Goal: Participate in discussion: Engage in conversation with other users on a specific topic

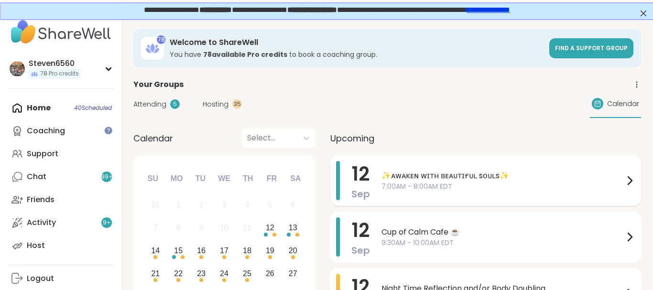
click at [631, 176] on icon at bounding box center [629, 180] width 11 height 11
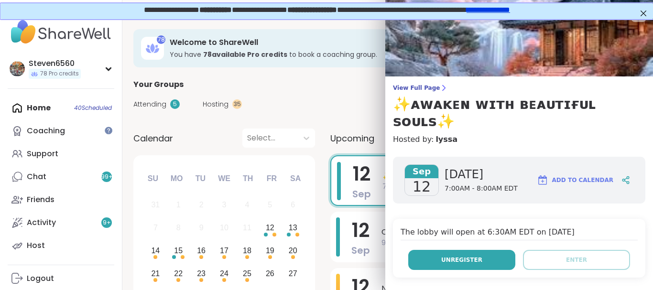
click at [455, 256] on span "Unregister" at bounding box center [461, 260] width 41 height 9
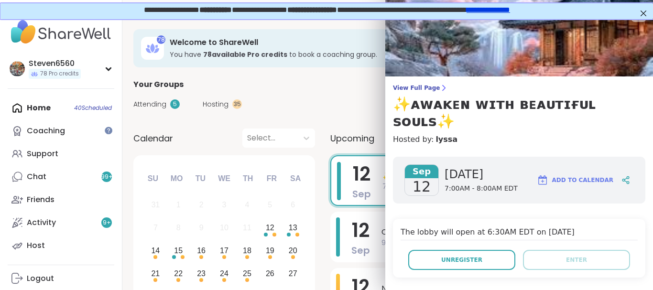
click at [472, 227] on h4 "The lobby will open at 6:30AM EDT on Sep 12, 2025" at bounding box center [519, 234] width 237 height 14
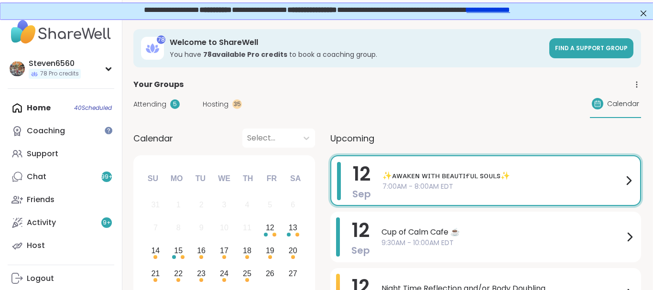
click at [370, 197] on span "Sep" at bounding box center [362, 193] width 19 height 13
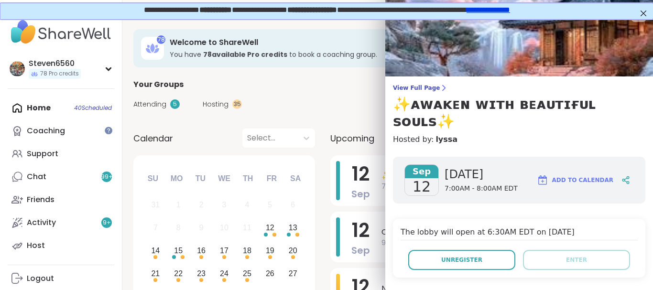
click at [517, 165] on div "Sep 12 Friday 7:00AM - 8:00AM EDT Add to Calendar" at bounding box center [519, 180] width 253 height 47
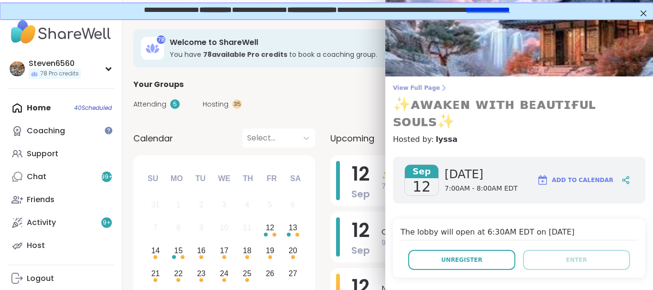
click at [440, 86] on icon at bounding box center [444, 88] width 8 height 8
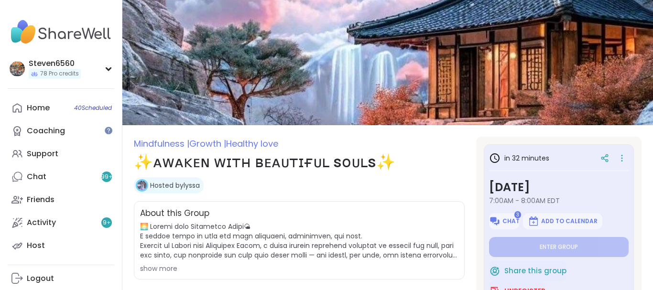
type textarea "*"
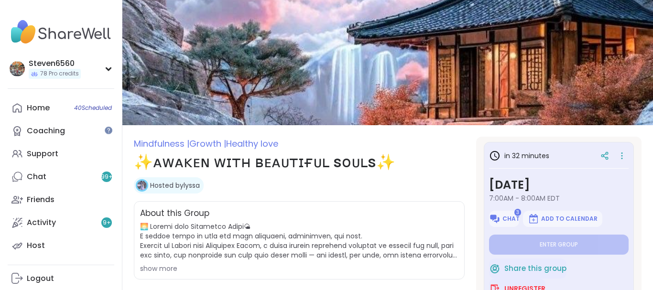
click at [631, 283] on div "in 32 minutes Friday, Sep 12 7:00AM - 8:00AM EDT 3 Chat Add to Calendar Enter g…" at bounding box center [559, 222] width 150 height 160
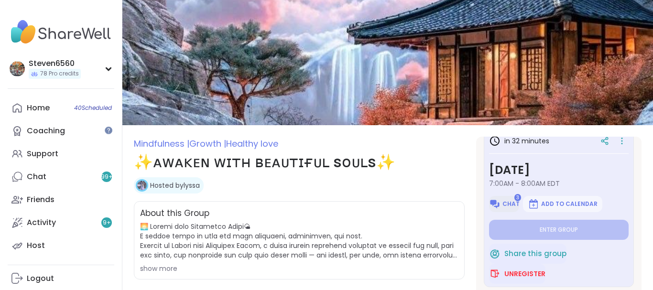
click at [501, 199] on img at bounding box center [494, 203] width 11 height 11
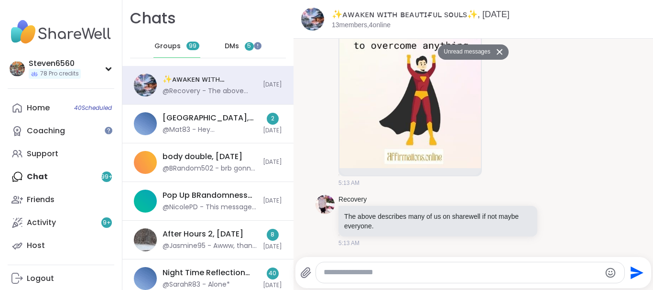
click at [489, 48] on button "Unread messages" at bounding box center [465, 51] width 55 height 15
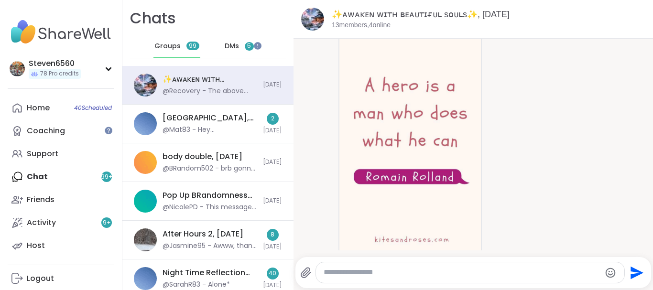
click at [489, 48] on div "Recovery 5:07 AM" at bounding box center [426, 144] width 175 height 259
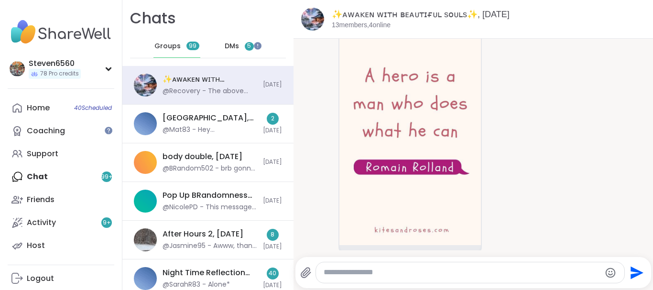
scroll to position [59, 0]
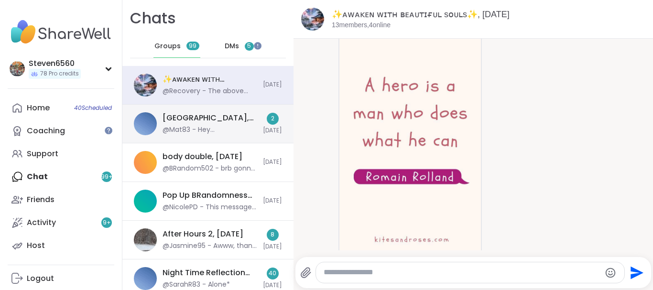
click at [201, 124] on div "Brandomness Club House, Sep 12 @Mat83 - Hey Lyssa just want you to know I appre…" at bounding box center [210, 124] width 95 height 22
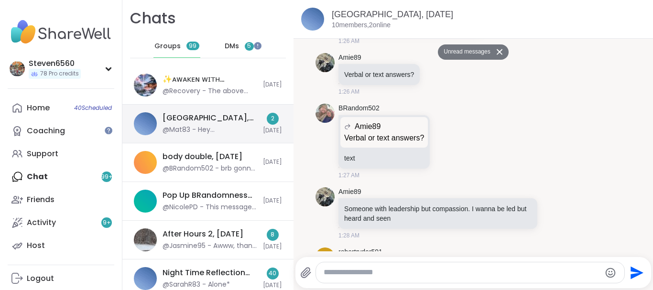
scroll to position [4175, 0]
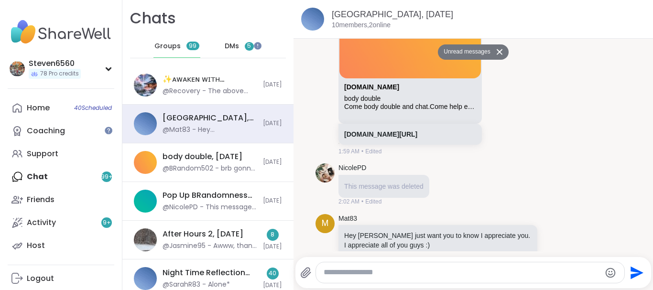
click at [243, 51] on div "DMs 5" at bounding box center [239, 46] width 47 height 23
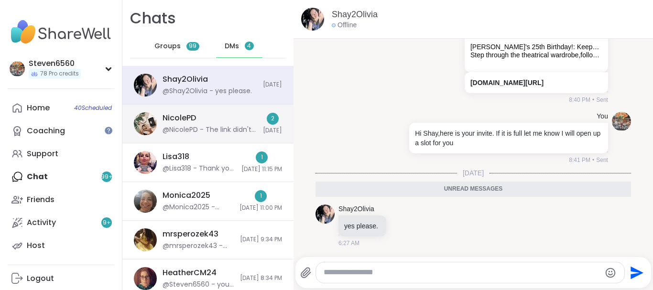
click at [226, 123] on div "NicolePD @NicolePD - The link didn't let me in :(" at bounding box center [210, 124] width 95 height 22
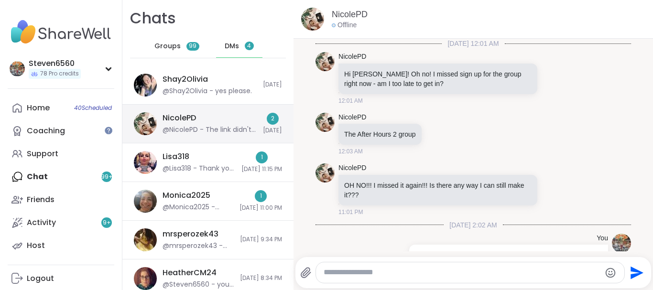
scroll to position [206, 0]
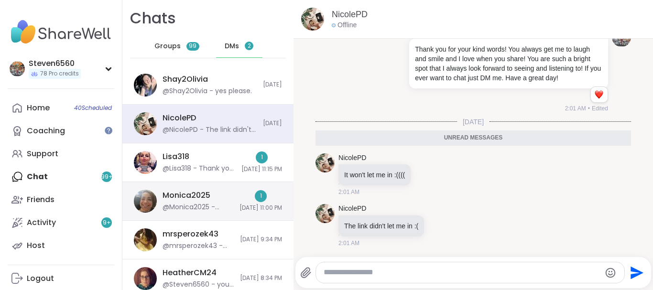
click at [200, 200] on div "Monica2025" at bounding box center [187, 195] width 48 height 11
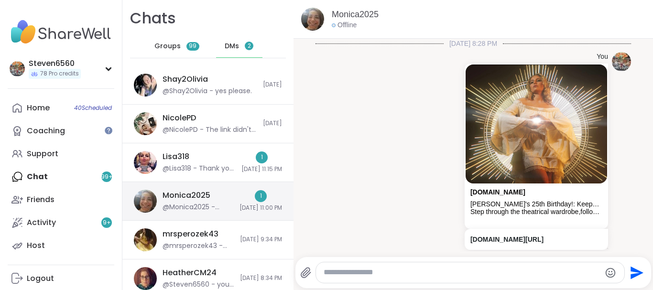
scroll to position [176, 0]
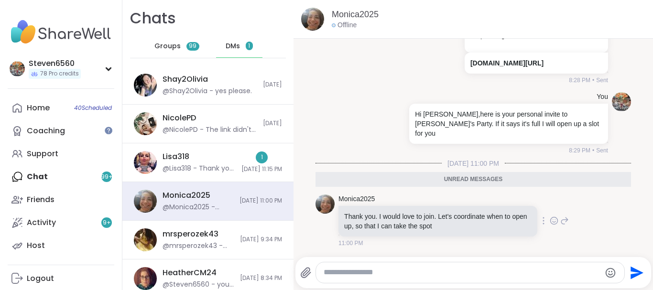
click at [357, 248] on span "11:00 PM" at bounding box center [351, 243] width 24 height 9
click at [360, 278] on div at bounding box center [470, 273] width 309 height 21
click at [358, 276] on textarea "Type your message" at bounding box center [462, 273] width 277 height 10
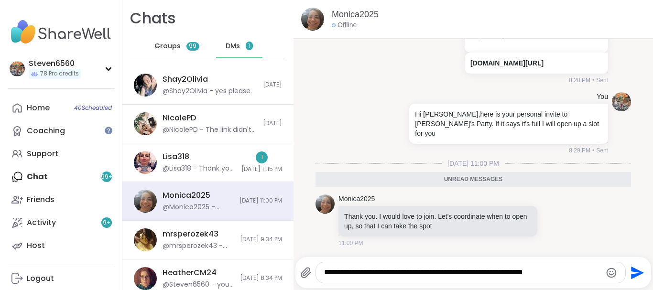
type textarea "**********"
click at [639, 270] on icon "Send" at bounding box center [636, 272] width 15 height 15
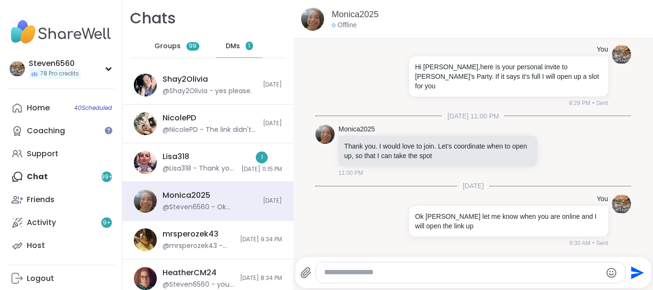
scroll to position [224, 0]
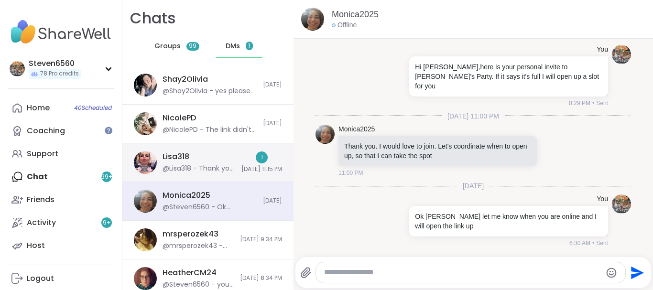
click at [250, 167] on span "9/11/2025, 11:15 PM" at bounding box center [262, 169] width 41 height 8
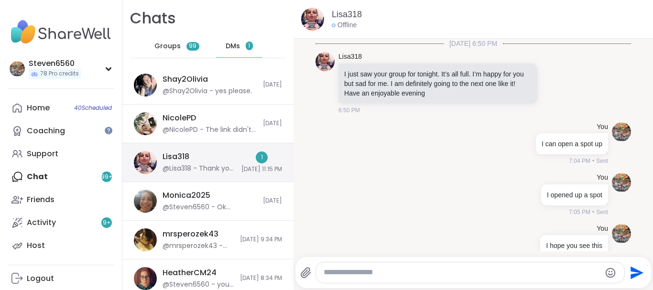
scroll to position [667, 0]
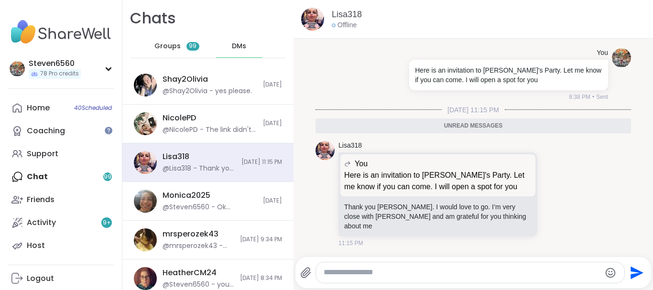
click at [385, 278] on div at bounding box center [470, 273] width 309 height 21
click at [383, 276] on textarea "Type your message" at bounding box center [462, 273] width 277 height 10
click at [328, 273] on textarea "*******" at bounding box center [462, 273] width 277 height 10
click at [357, 274] on textarea "*******" at bounding box center [462, 273] width 277 height 10
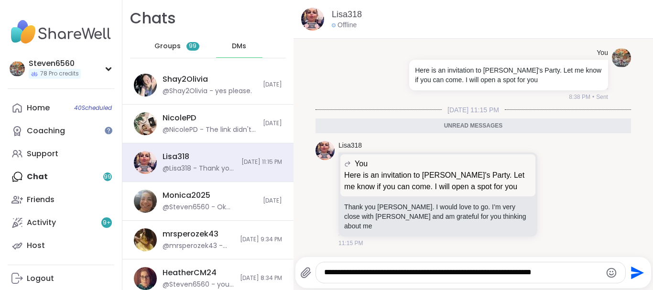
type textarea "**********"
click at [633, 267] on icon "Send" at bounding box center [636, 272] width 15 height 15
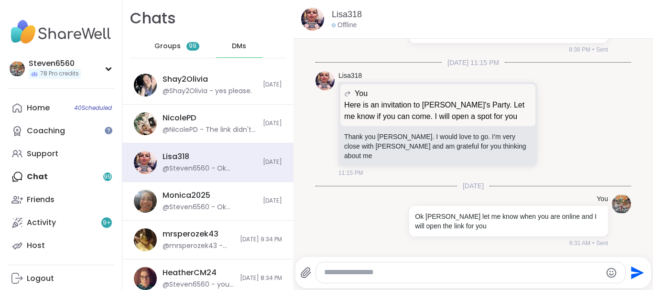
scroll to position [714, 0]
click at [53, 184] on div "Home 40 Scheduled Coaching Support Chat 99 Friends Activity 9 + Host" at bounding box center [61, 177] width 107 height 161
click at [212, 9] on div "Chats Groups 99 DMs" at bounding box center [207, 33] width 171 height 66
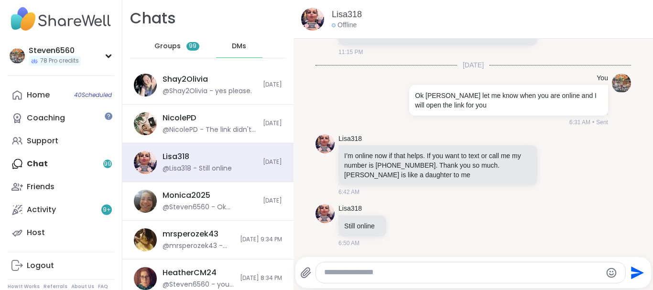
scroll to position [14, 0]
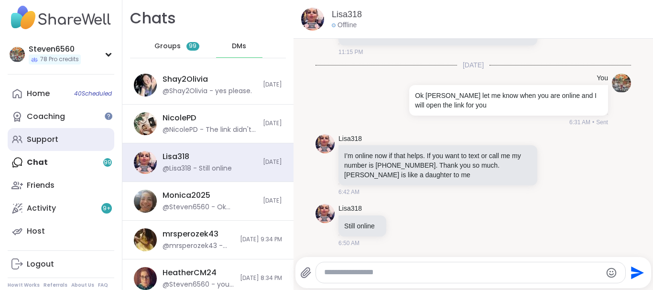
click at [52, 138] on div "Support" at bounding box center [43, 139] width 32 height 11
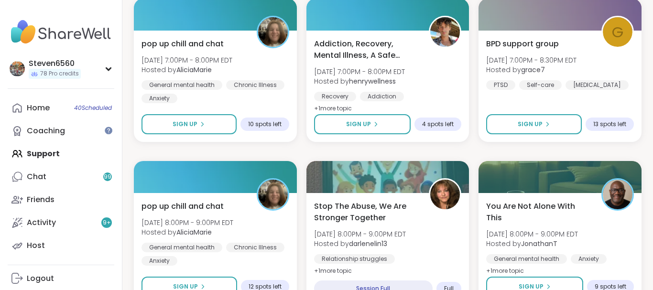
scroll to position [1884, 0]
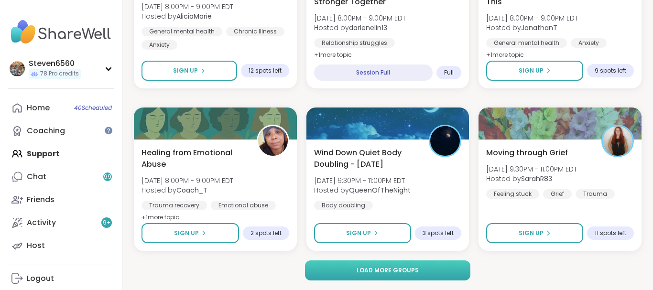
click at [426, 270] on button "Load more groups" at bounding box center [387, 271] width 165 height 20
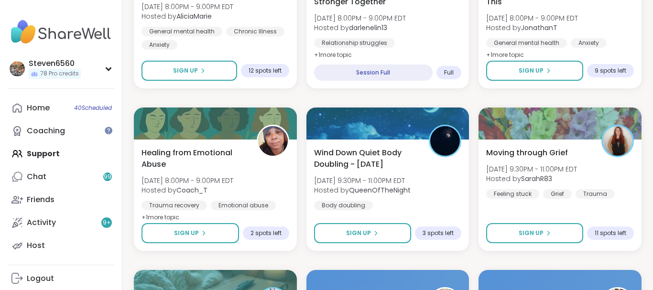
click at [650, 286] on div "78 Welcome to ShareWell You have 78 available Pro credit s to book a coaching g…" at bounding box center [387, 183] width 531 height 4099
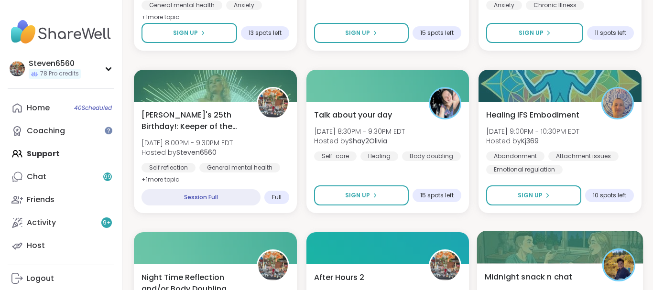
scroll to position [3714, 0]
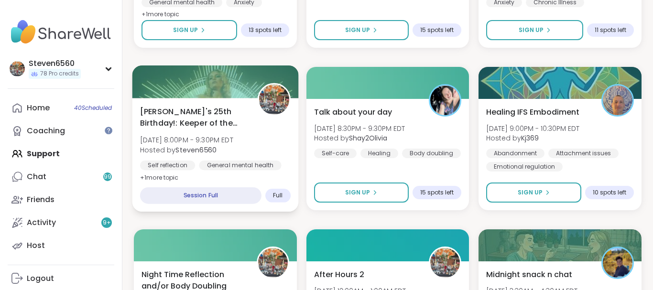
click at [234, 128] on span "Alyssa's 25th Birthday!: Keeper of the Realms" at bounding box center [193, 117] width 107 height 23
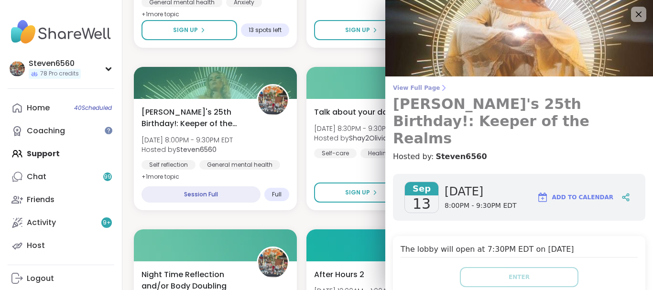
click at [440, 84] on icon at bounding box center [444, 88] width 8 height 8
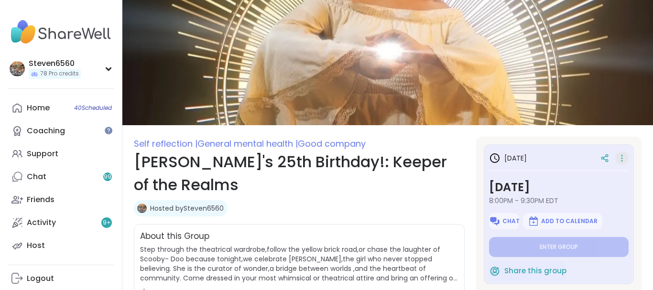
click at [619, 154] on icon at bounding box center [622, 158] width 10 height 13
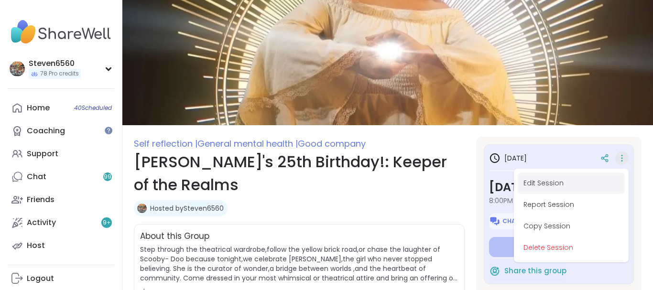
click at [563, 181] on button "Edit Session" at bounding box center [571, 184] width 107 height 22
type textarea "*"
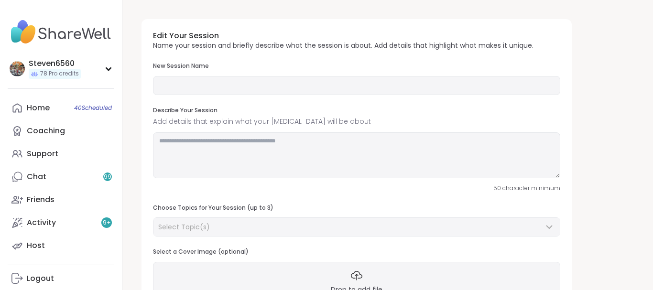
type input "**********"
type textarea "**********"
type input "*"
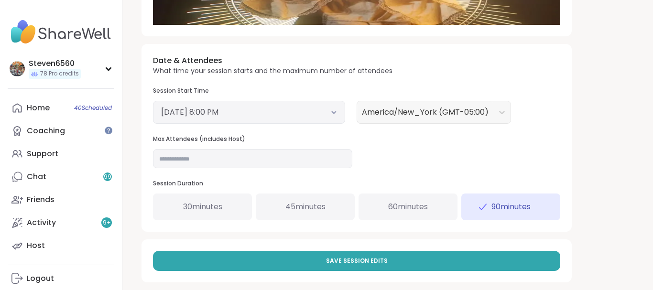
scroll to position [333, 0]
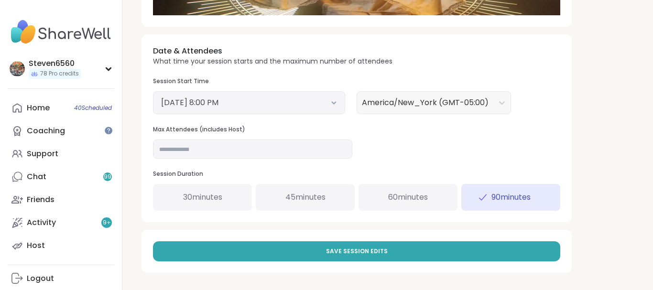
drag, startPoint x: 650, startPoint y: 286, endPoint x: 337, endPoint y: 220, distance: 319.8
click at [175, 147] on input "*" at bounding box center [252, 149] width 199 height 19
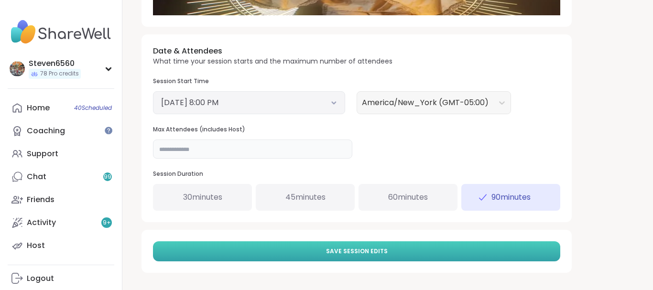
type input "**"
click at [278, 242] on button "Save Session Edits" at bounding box center [357, 252] width 408 height 20
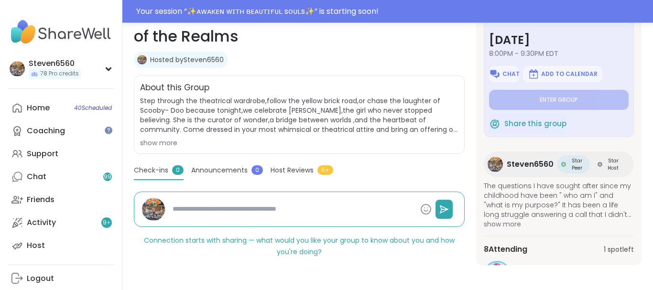
scroll to position [173, 0]
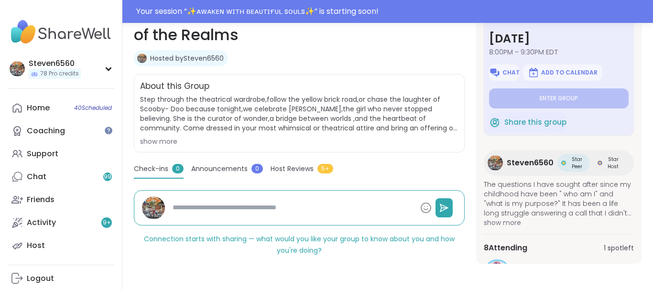
drag, startPoint x: 652, startPoint y: 287, endPoint x: 648, endPoint y: 244, distance: 42.3
drag, startPoint x: 651, startPoint y: 287, endPoint x: 651, endPoint y: 157, distance: 130.1
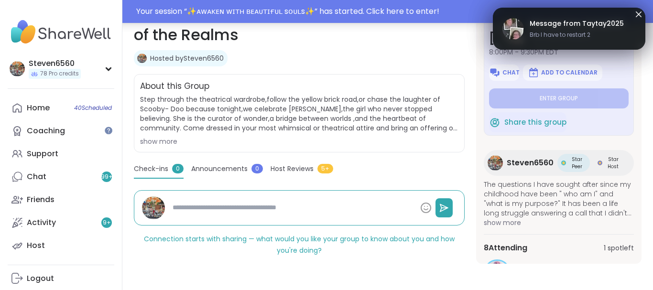
type textarea "*"
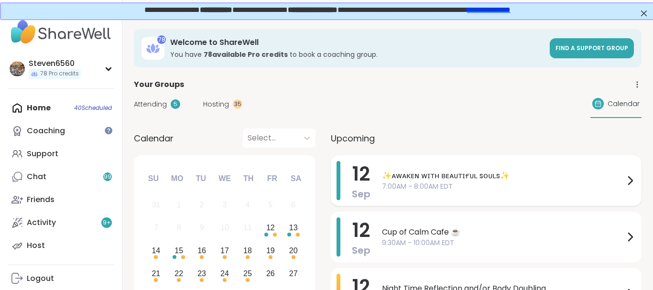
click at [412, 177] on span "✨ᴀᴡᴀᴋᴇɴ ᴡɪᴛʜ ʙᴇᴀᴜᴛɪғᴜʟ sᴏᴜʟs✨" at bounding box center [503, 175] width 242 height 11
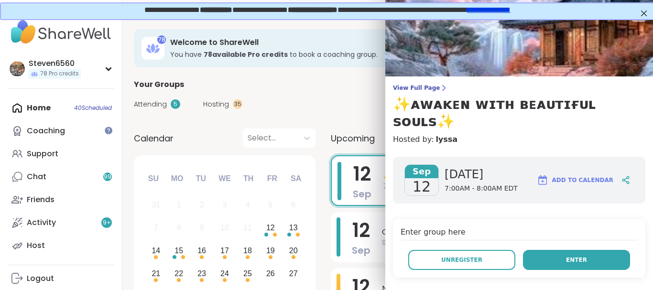
click at [598, 250] on button "Enter" at bounding box center [576, 260] width 107 height 20
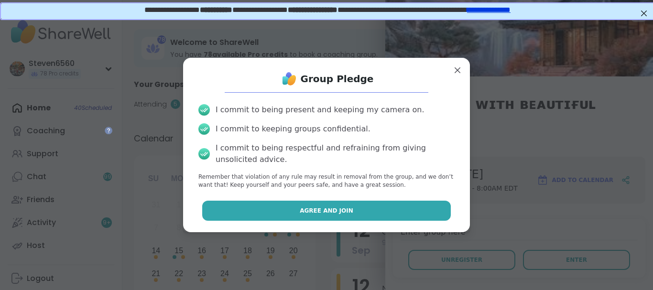
click at [407, 210] on button "Agree and Join" at bounding box center [326, 211] width 249 height 20
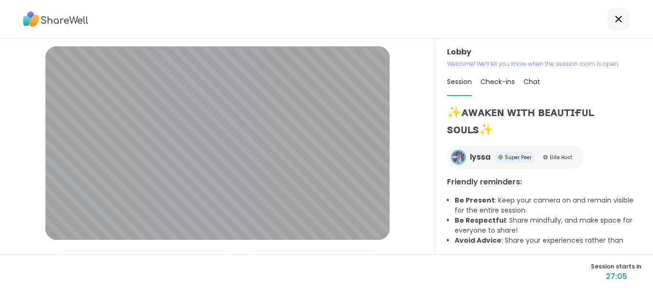
click at [529, 81] on span "Chat" at bounding box center [532, 82] width 17 height 10
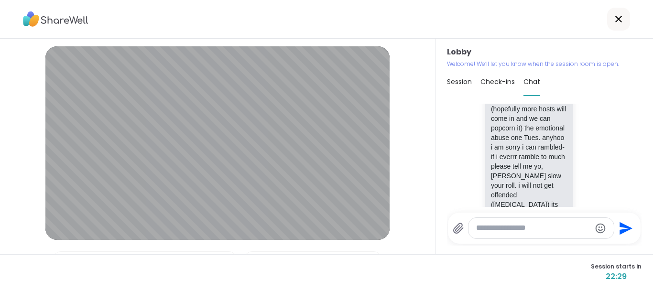
scroll to position [850, 0]
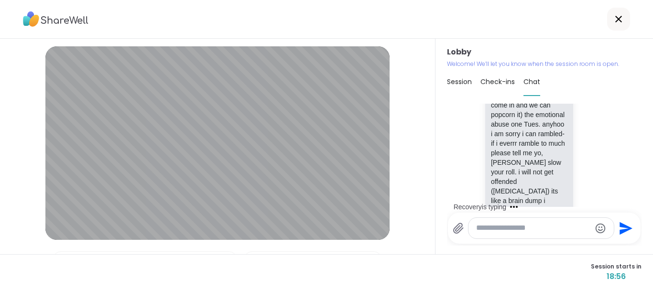
drag, startPoint x: 640, startPoint y: 105, endPoint x: 548, endPoint y: 192, distance: 126.6
drag, startPoint x: 509, startPoint y: 233, endPoint x: 513, endPoint y: 189, distance: 44.2
click at [513, 189] on div "[DATE] Recovery 1 1 6:32 AM • Edited Recovery 1 1 6:32 AM • Edited Recovery The…" at bounding box center [544, 175] width 195 height 142
click at [496, 234] on div at bounding box center [541, 228] width 145 height 21
click at [498, 230] on textarea "Type your message" at bounding box center [533, 228] width 115 height 10
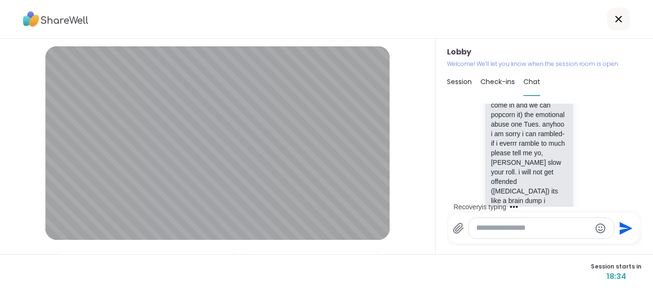
click at [503, 226] on textarea "Type your message" at bounding box center [533, 228] width 115 height 10
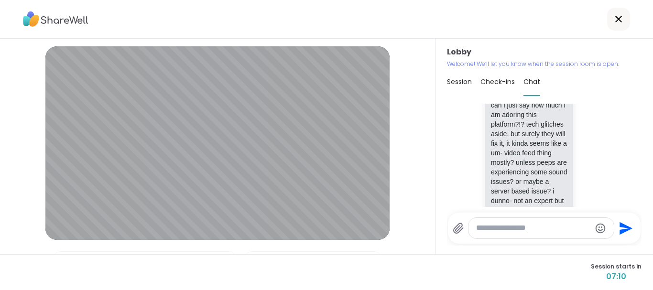
scroll to position [1465, 0]
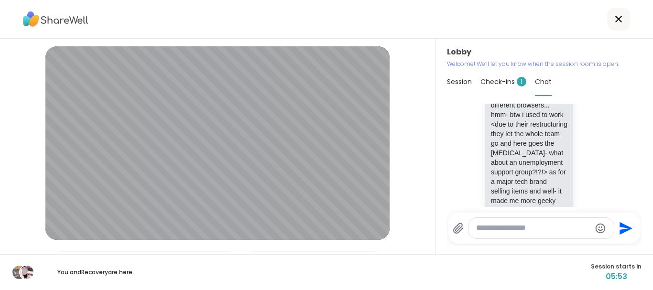
click at [498, 81] on span "Check-ins 1" at bounding box center [504, 82] width 46 height 10
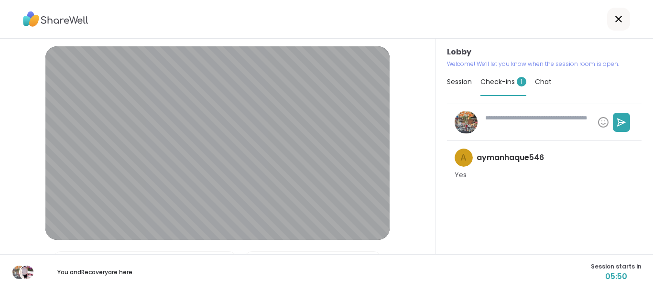
type textarea "*"
click at [546, 82] on span "Chat" at bounding box center [543, 82] width 17 height 10
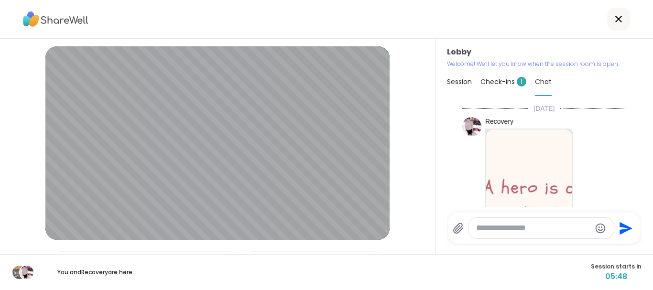
scroll to position [1455, 0]
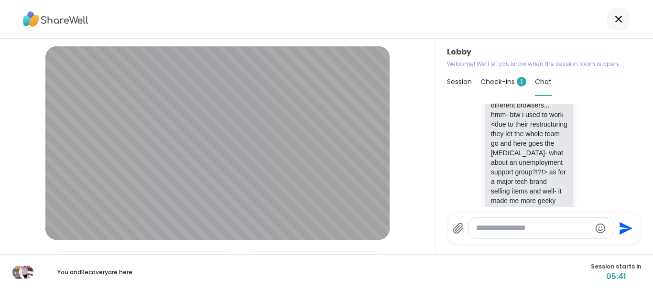
drag, startPoint x: 639, startPoint y: 107, endPoint x: 507, endPoint y: 234, distance: 182.7
click at [509, 223] on textarea "Type your message" at bounding box center [533, 228] width 115 height 10
click at [500, 229] on textarea "Type your message" at bounding box center [533, 228] width 115 height 10
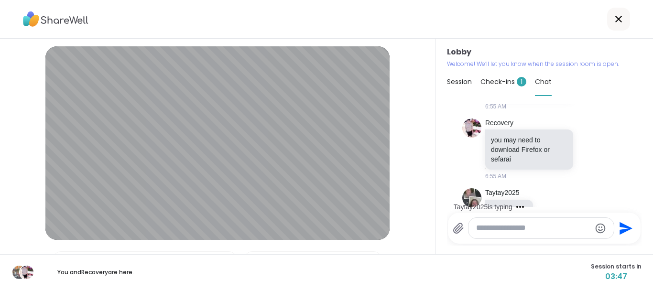
scroll to position [2165, 0]
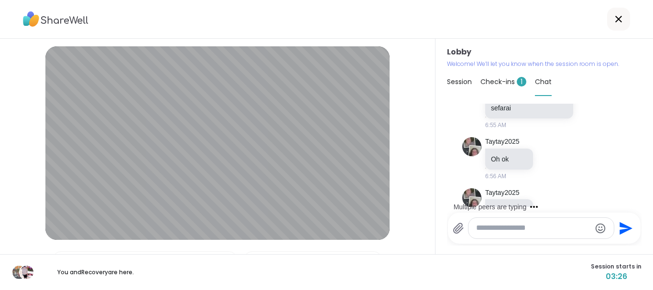
click at [532, 231] on textarea "Type your message" at bounding box center [533, 228] width 115 height 10
type textarea "**********"
click at [625, 229] on icon "Send" at bounding box center [626, 228] width 15 height 15
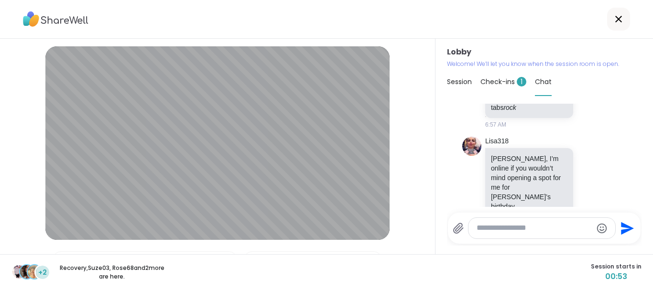
scroll to position [2436, 0]
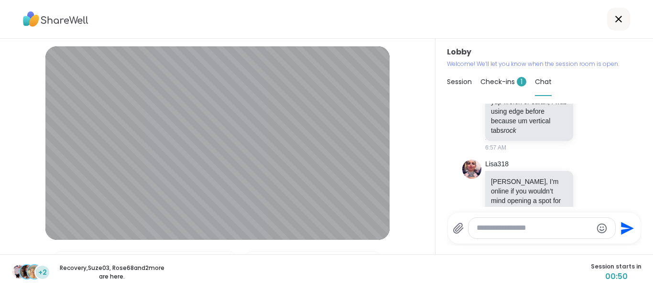
click at [478, 227] on textarea "Type your message" at bounding box center [534, 228] width 115 height 10
type textarea "*******"
click at [627, 229] on icon "Send" at bounding box center [628, 228] width 13 height 13
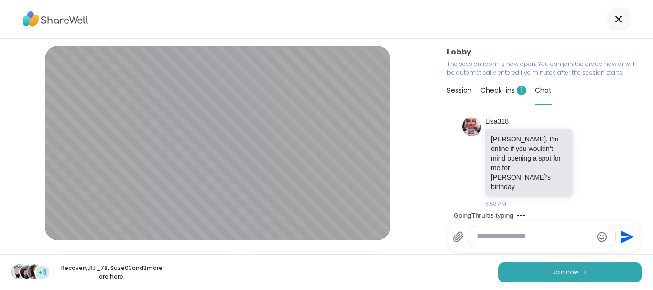
scroll to position [2547, 0]
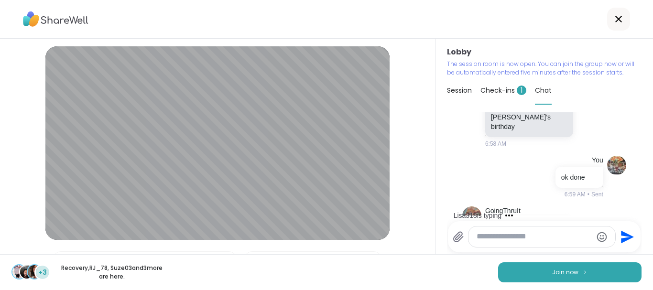
drag, startPoint x: 639, startPoint y: 137, endPoint x: 625, endPoint y: 186, distance: 50.1
click at [537, 236] on textarea "Type your message" at bounding box center [534, 237] width 115 height 10
click at [546, 268] on button "Join now" at bounding box center [569, 273] width 143 height 20
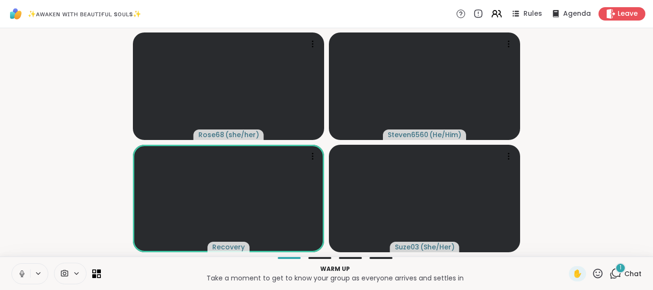
click at [634, 270] on span "Chat" at bounding box center [633, 274] width 17 height 10
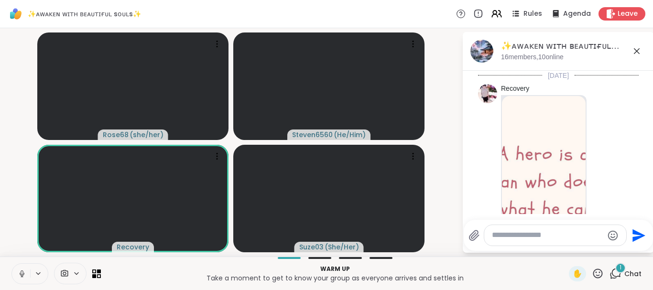
scroll to position [2609, 0]
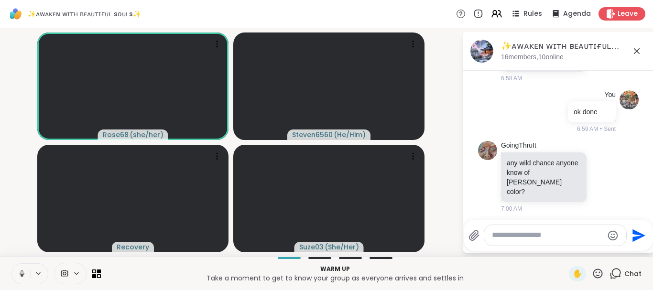
click at [634, 270] on span "Chat" at bounding box center [633, 274] width 17 height 10
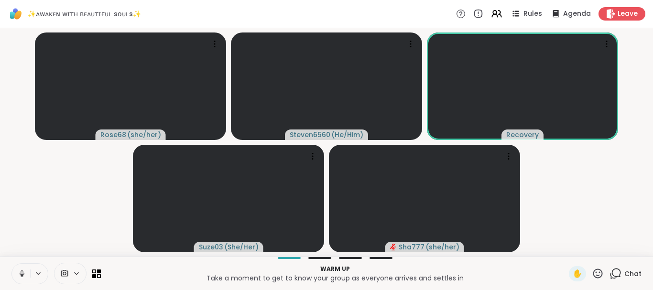
click at [633, 271] on span "Chat" at bounding box center [633, 274] width 17 height 10
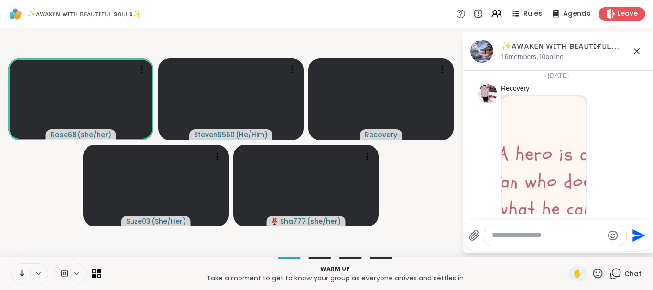
scroll to position [2577, 0]
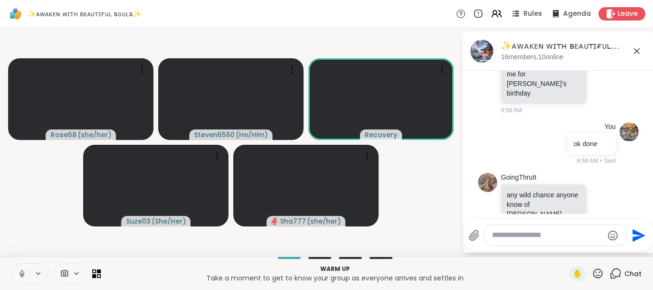
click at [633, 271] on span "Chat" at bounding box center [633, 274] width 17 height 10
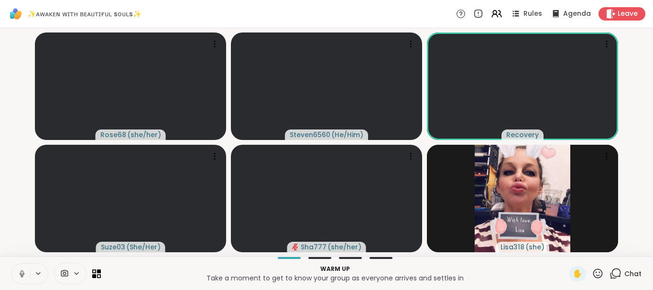
click at [632, 272] on span "Chat" at bounding box center [633, 274] width 17 height 10
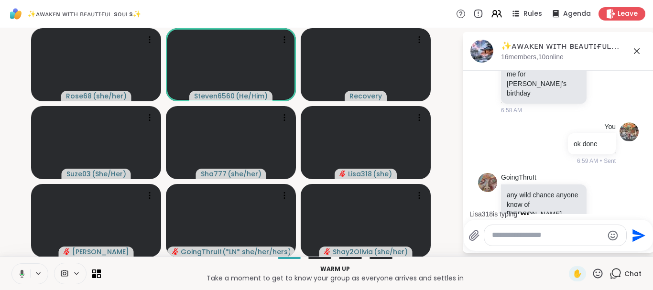
scroll to position [2666, 0]
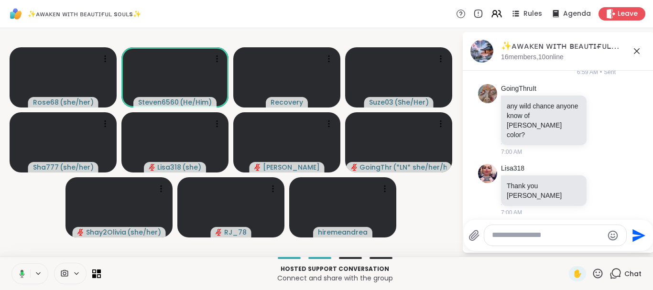
click at [537, 237] on textarea "Type your message" at bounding box center [547, 236] width 111 height 10
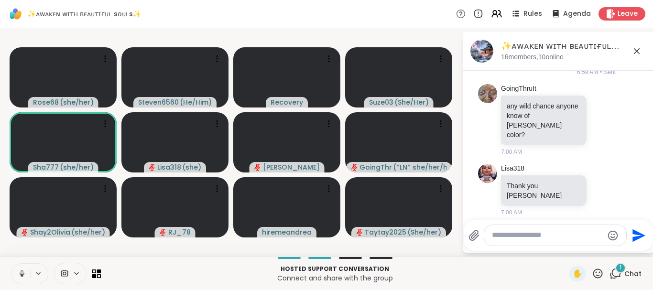
scroll to position [2717, 0]
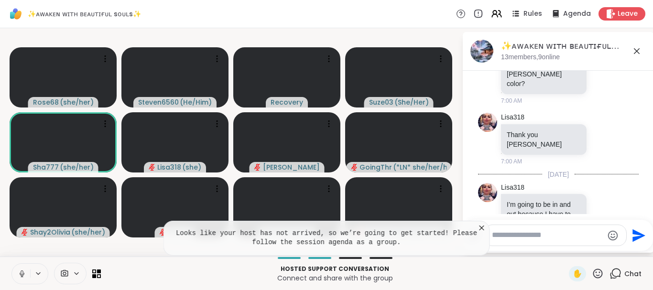
click at [480, 227] on icon at bounding box center [482, 228] width 10 height 10
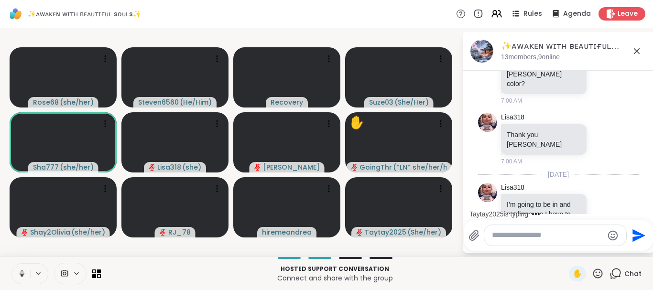
scroll to position [2768, 0]
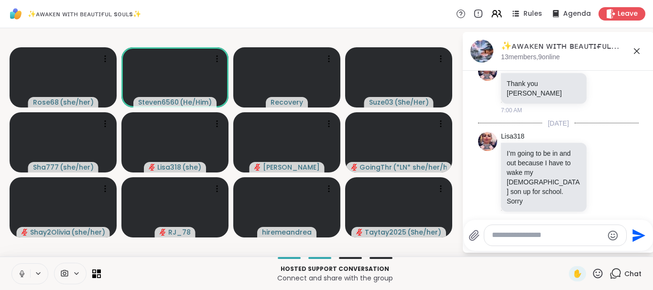
click at [527, 232] on textarea "Type your message" at bounding box center [547, 236] width 111 height 10
click at [526, 18] on span "Rules" at bounding box center [534, 14] width 20 height 10
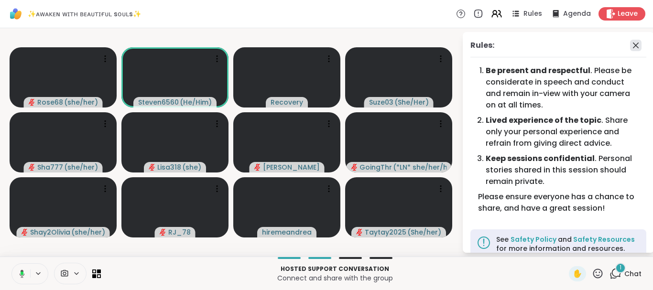
click at [637, 43] on icon at bounding box center [635, 45] width 11 height 11
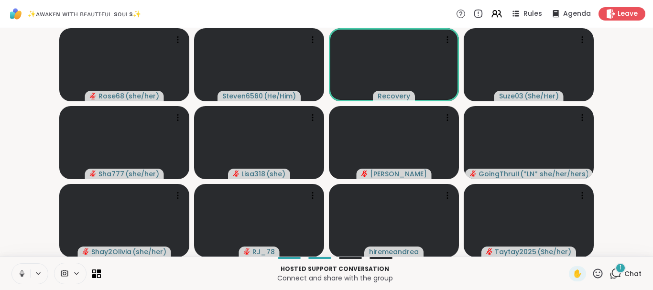
click at [625, 270] on div "1" at bounding box center [621, 268] width 11 height 11
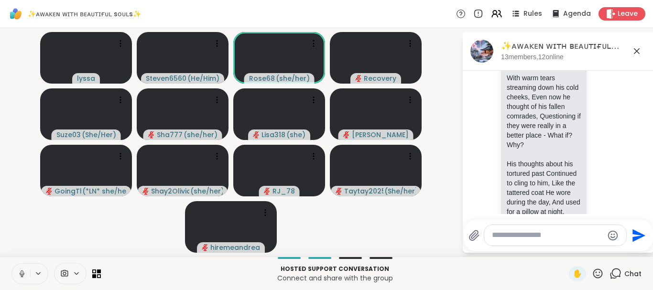
scroll to position [3669, 0]
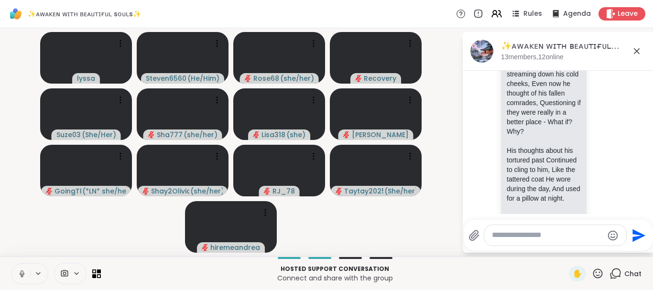
click at [26, 275] on icon at bounding box center [22, 274] width 9 height 9
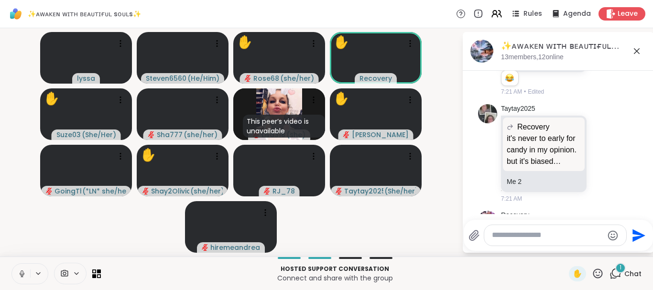
scroll to position [4145, 0]
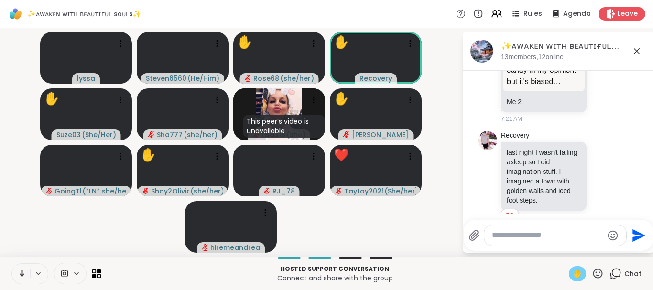
click at [580, 274] on span "✋" at bounding box center [578, 273] width 10 height 11
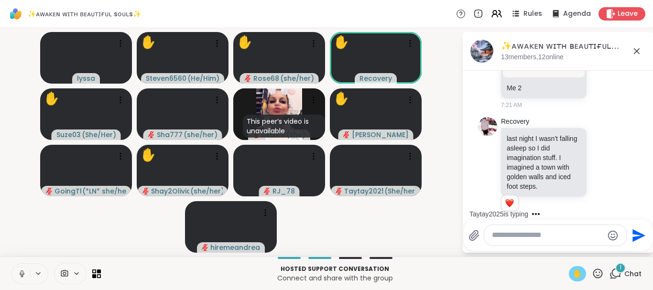
scroll to position [4265, 0]
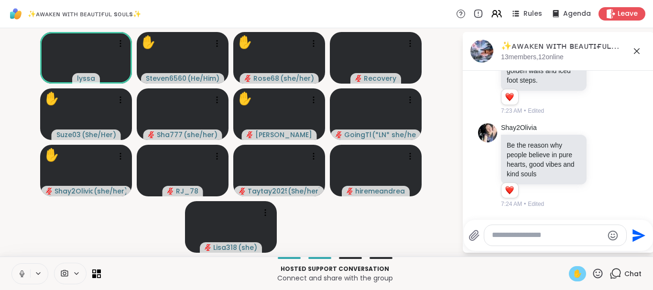
click at [600, 275] on icon at bounding box center [598, 274] width 12 height 12
click at [565, 247] on span "❤️" at bounding box center [570, 248] width 10 height 11
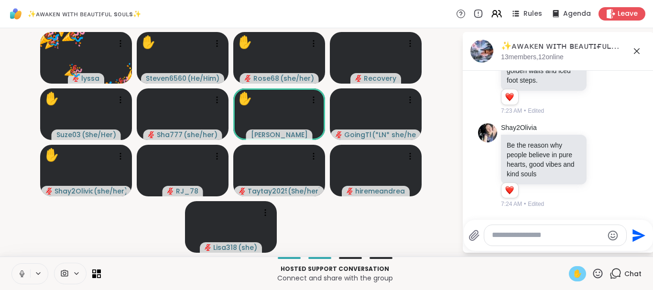
click at [597, 277] on icon at bounding box center [599, 274] width 10 height 10
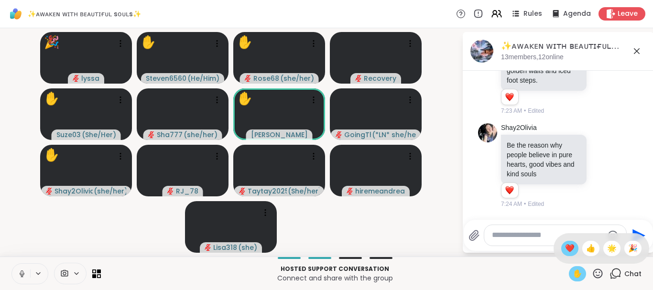
click at [565, 247] on span "❤️" at bounding box center [570, 248] width 10 height 11
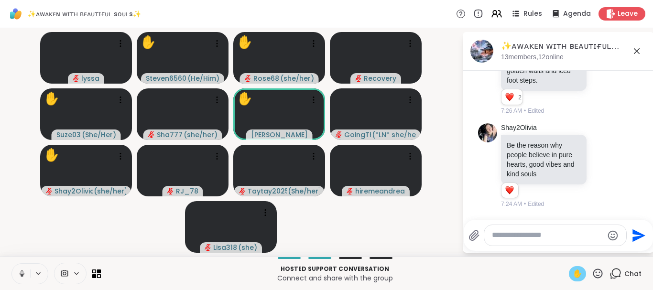
click at [599, 273] on icon at bounding box center [598, 274] width 12 height 12
click at [572, 249] on span "❤️" at bounding box center [570, 248] width 10 height 11
click at [597, 275] on icon at bounding box center [598, 274] width 12 height 12
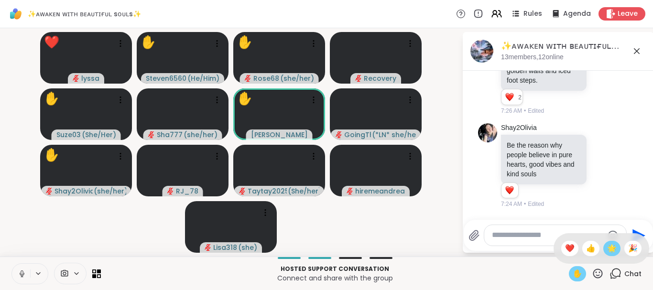
click at [615, 244] on span "🌟" at bounding box center [612, 248] width 10 height 11
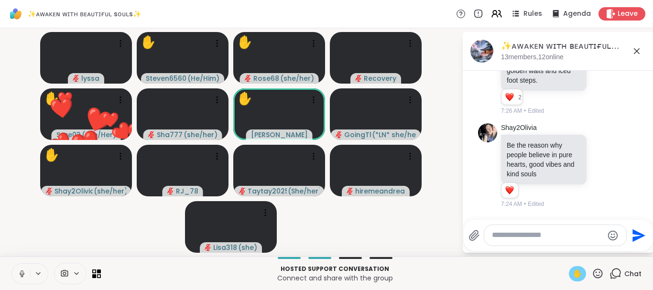
click at [597, 273] on icon at bounding box center [599, 274] width 10 height 10
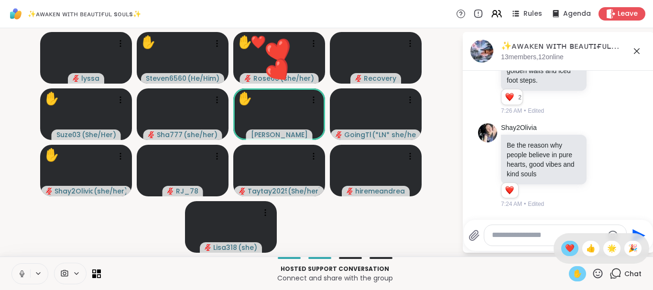
click at [568, 252] on span "❤️" at bounding box center [570, 248] width 10 height 11
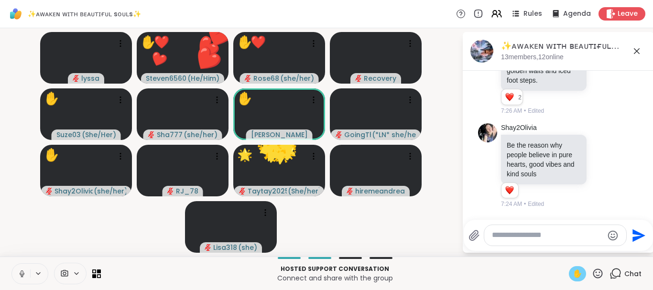
click at [568, 252] on div "✨ᴀᴡᴀᴋᴇɴ ᴡɪᴛʜ ʙᴇᴀᴜᴛɪғᴜʟ sᴏᴜʟs✨, Sep 12 13 members, 12 online Today Recovery 2 2 …" at bounding box center [558, 142] width 191 height 221
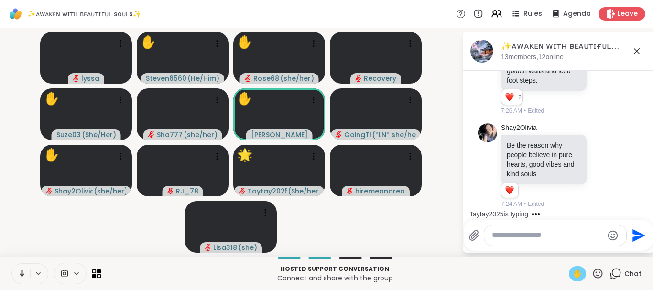
click at [600, 271] on icon at bounding box center [598, 274] width 12 height 12
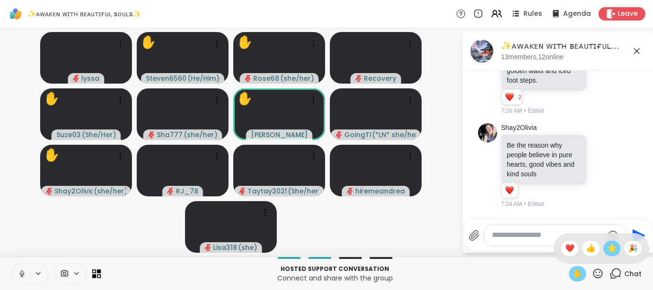
click at [611, 248] on span "🌟" at bounding box center [612, 248] width 10 height 11
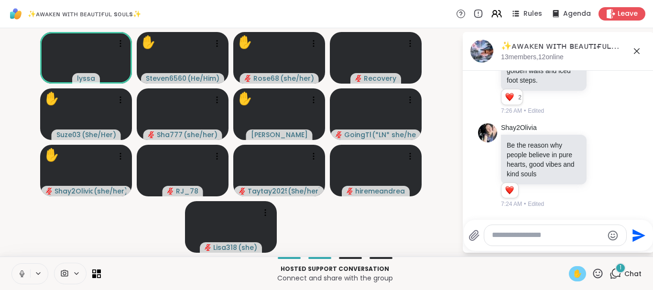
scroll to position [4326, 0]
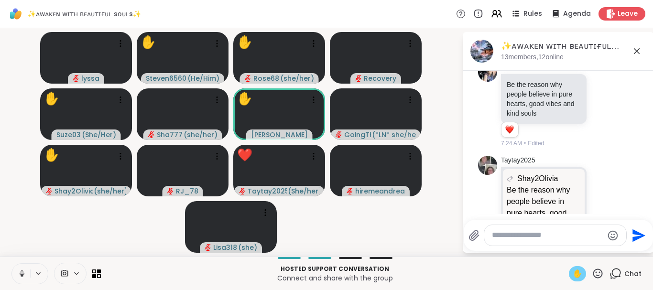
click at [600, 273] on icon at bounding box center [599, 274] width 10 height 10
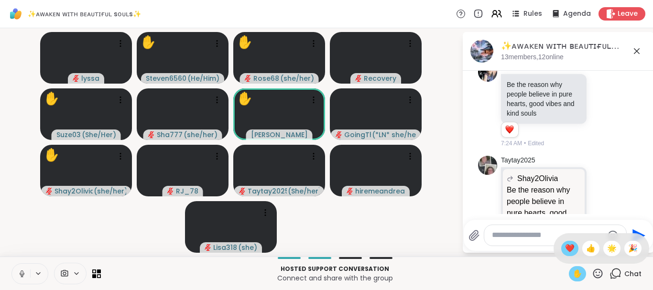
click at [568, 244] on span "❤️" at bounding box center [570, 248] width 10 height 11
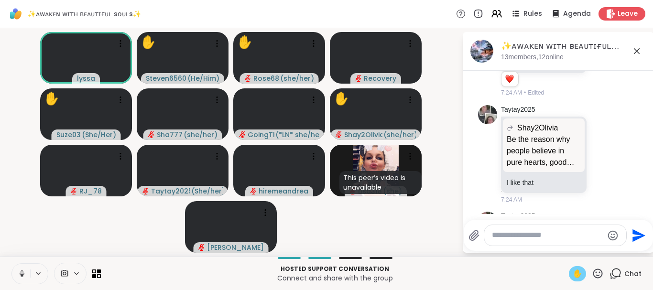
scroll to position [4428, 0]
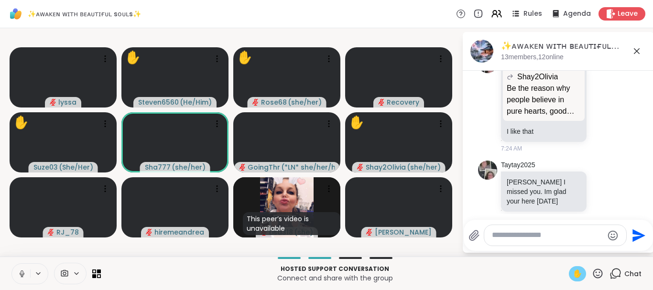
click at [26, 270] on icon at bounding box center [22, 274] width 9 height 9
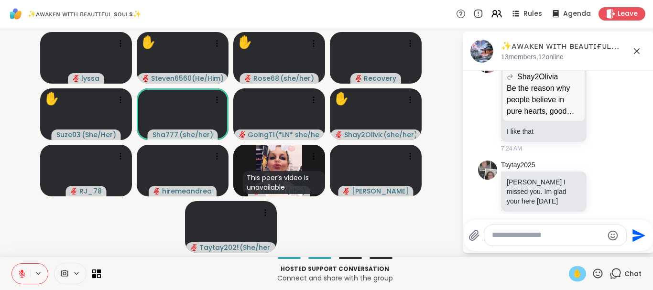
click at [599, 269] on icon at bounding box center [598, 274] width 12 height 12
click at [565, 250] on span "❤️" at bounding box center [570, 248] width 10 height 11
click at [595, 275] on icon at bounding box center [598, 274] width 12 height 12
click at [629, 249] on span "🎉" at bounding box center [633, 248] width 10 height 11
click at [597, 275] on icon at bounding box center [598, 274] width 12 height 12
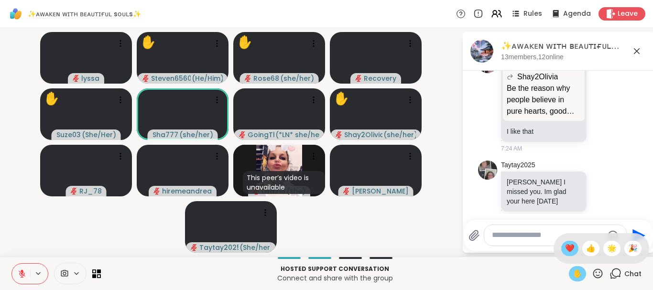
click at [571, 253] on span "❤️" at bounding box center [570, 248] width 10 height 11
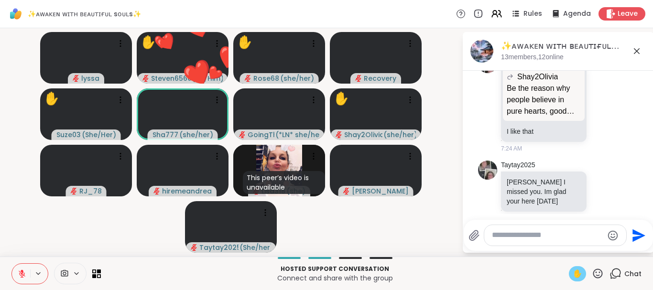
click at [595, 269] on icon at bounding box center [598, 274] width 12 height 12
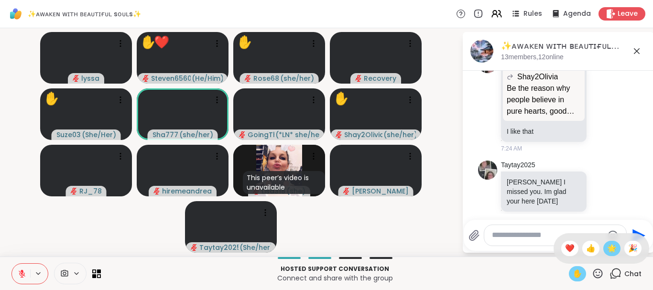
click at [612, 246] on span "🌟" at bounding box center [612, 248] width 10 height 11
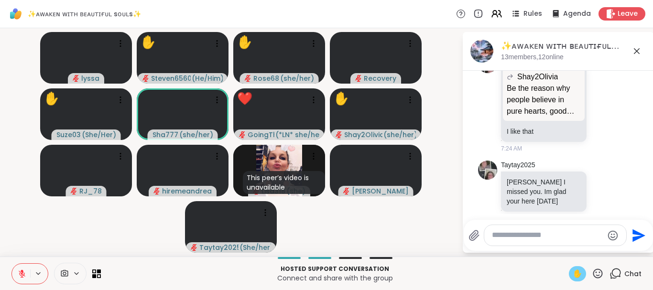
click at [600, 274] on icon at bounding box center [598, 274] width 12 height 12
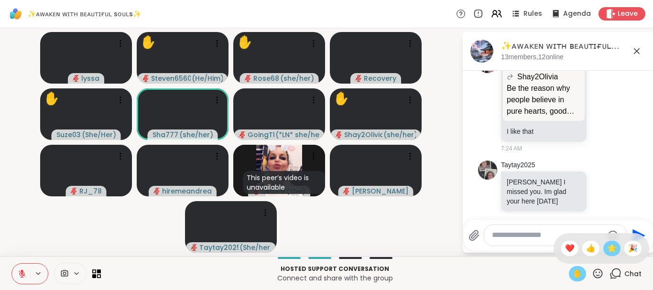
click at [609, 249] on span "🌟" at bounding box center [612, 248] width 10 height 11
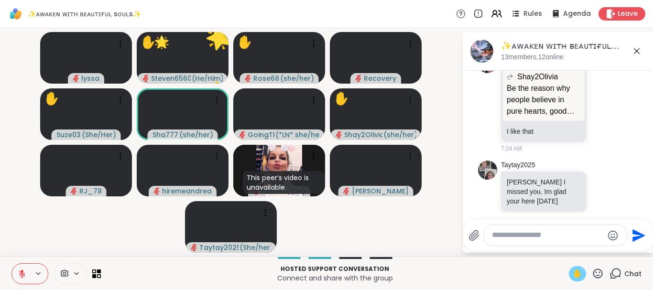
click at [597, 272] on icon at bounding box center [599, 274] width 10 height 10
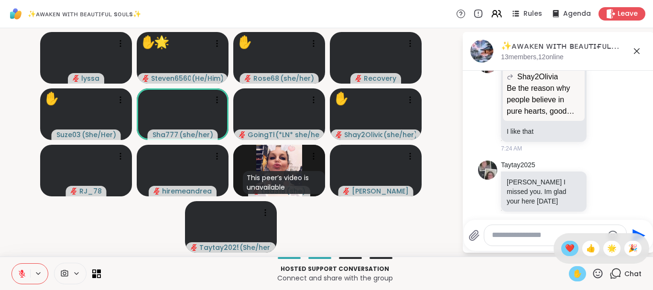
click at [570, 248] on span "❤️" at bounding box center [570, 248] width 10 height 11
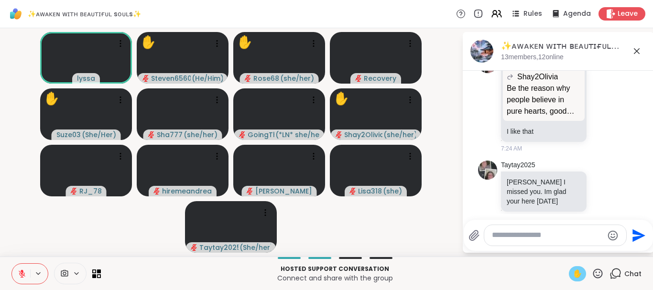
click at [598, 269] on icon at bounding box center [599, 274] width 10 height 10
click at [571, 244] on span "❤️" at bounding box center [570, 248] width 10 height 11
click at [598, 273] on icon at bounding box center [598, 274] width 12 height 12
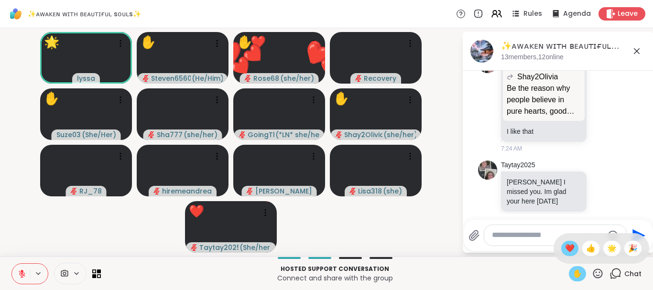
click at [568, 249] on span "❤️" at bounding box center [570, 248] width 10 height 11
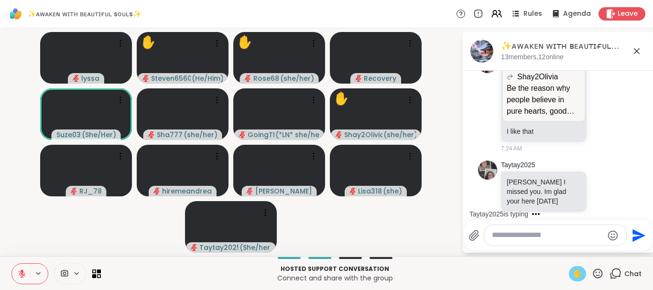
click at [599, 273] on icon at bounding box center [598, 274] width 12 height 12
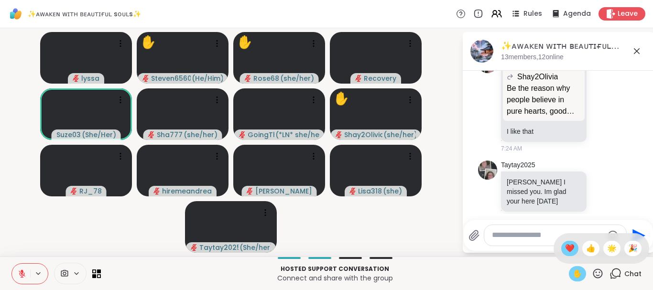
click at [565, 247] on span "❤️" at bounding box center [570, 248] width 10 height 11
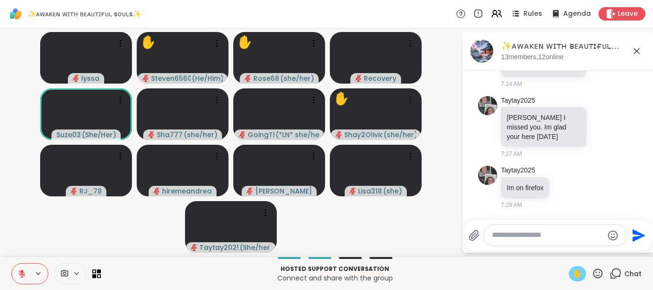
scroll to position [4506, 0]
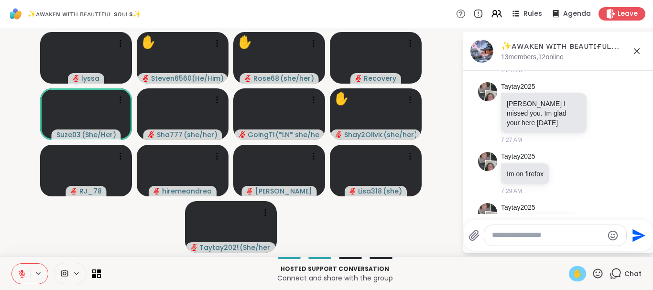
click at [596, 273] on icon at bounding box center [598, 274] width 12 height 12
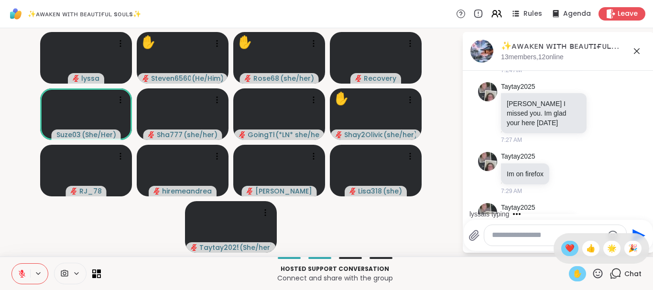
click at [565, 251] on span "❤️" at bounding box center [570, 248] width 10 height 11
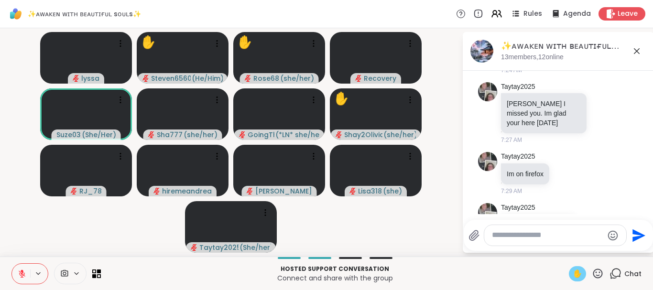
click at [601, 275] on icon at bounding box center [598, 274] width 12 height 12
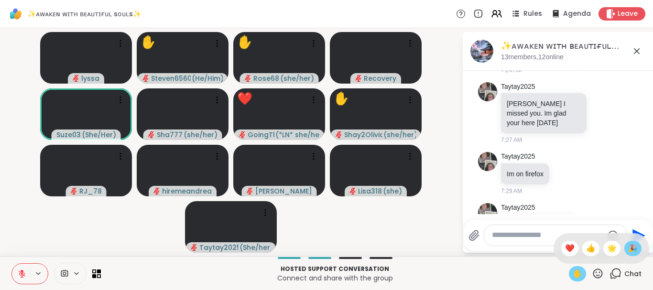
click at [637, 245] on span "🎉" at bounding box center [633, 248] width 10 height 11
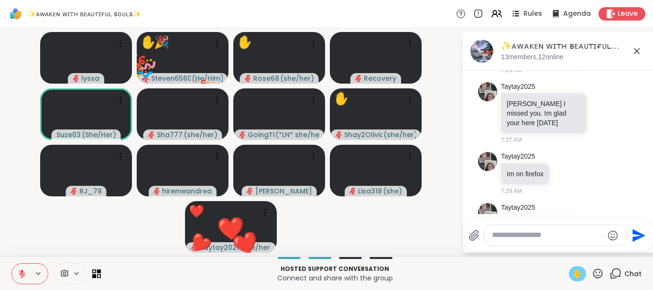
click at [600, 273] on icon at bounding box center [599, 274] width 10 height 10
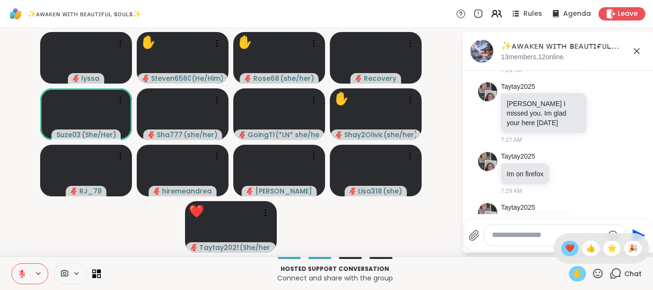
click at [570, 250] on span "❤️" at bounding box center [570, 248] width 10 height 11
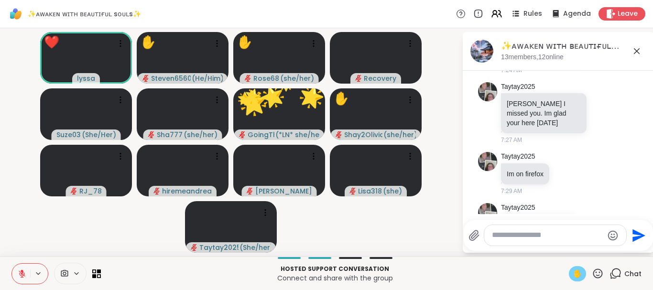
click at [598, 276] on icon at bounding box center [599, 274] width 10 height 10
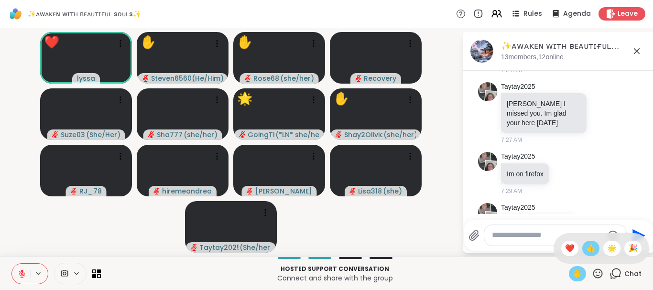
click at [589, 252] on span "👍" at bounding box center [591, 248] width 10 height 11
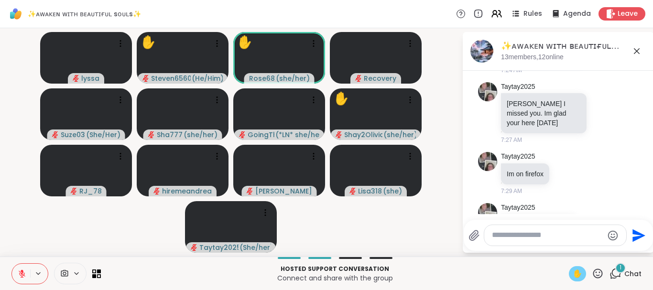
scroll to position [4806, 0]
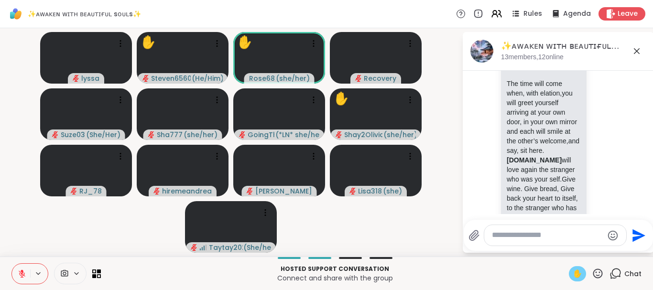
click at [597, 274] on icon at bounding box center [598, 274] width 12 height 12
click at [569, 249] on span "❤️" at bounding box center [570, 248] width 10 height 11
click at [597, 270] on icon at bounding box center [599, 274] width 10 height 10
click at [612, 252] on span "🌟" at bounding box center [612, 248] width 10 height 11
click at [600, 271] on icon at bounding box center [598, 274] width 12 height 12
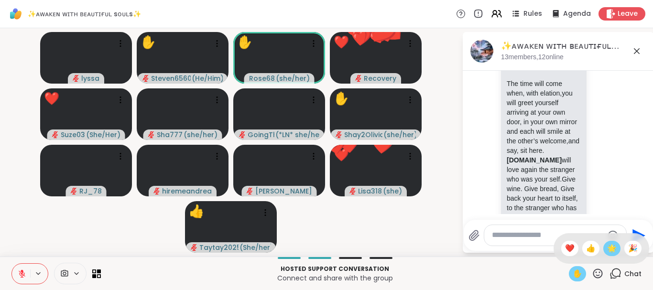
click at [613, 247] on span "🌟" at bounding box center [612, 248] width 10 height 11
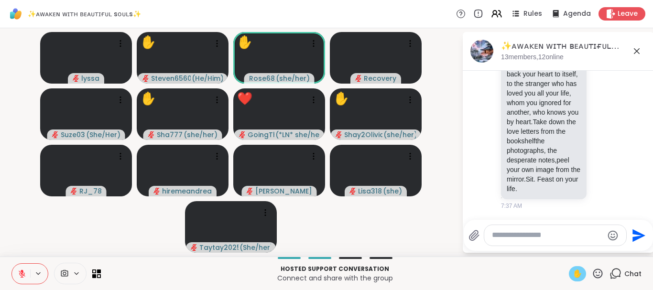
scroll to position [4166, 0]
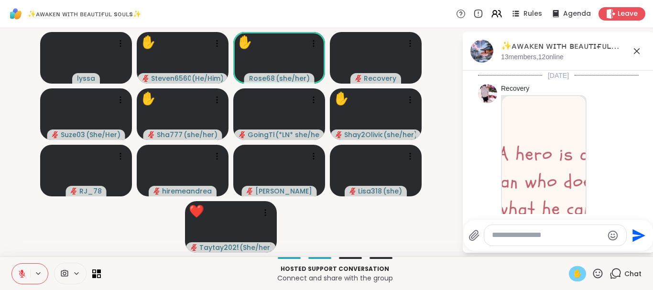
scroll to position [4166, 0]
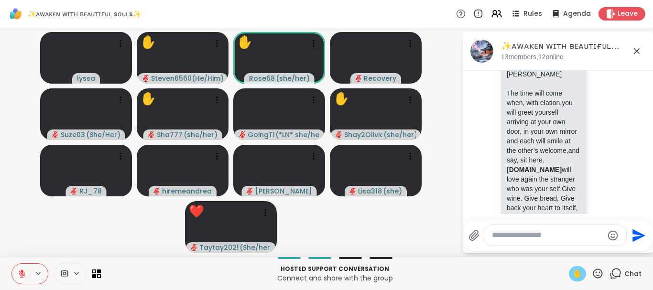
click at [601, 272] on icon at bounding box center [598, 274] width 12 height 12
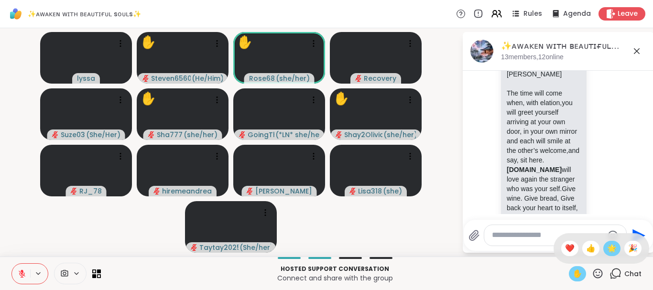
click at [613, 250] on span "🌟" at bounding box center [612, 248] width 10 height 11
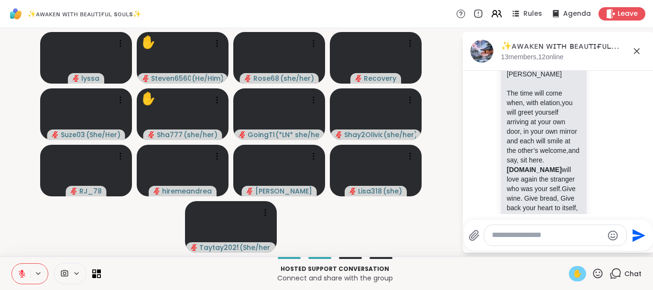
click at [24, 275] on icon at bounding box center [22, 274] width 9 height 9
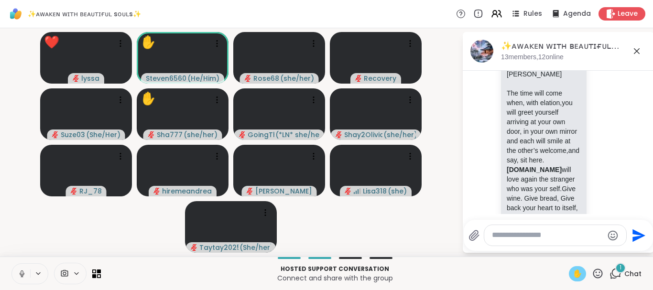
scroll to position [4226, 0]
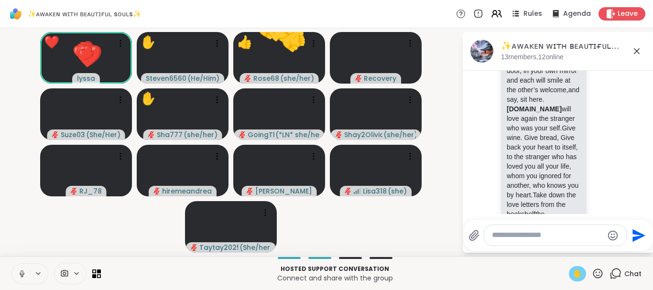
click at [28, 271] on button at bounding box center [21, 274] width 18 height 20
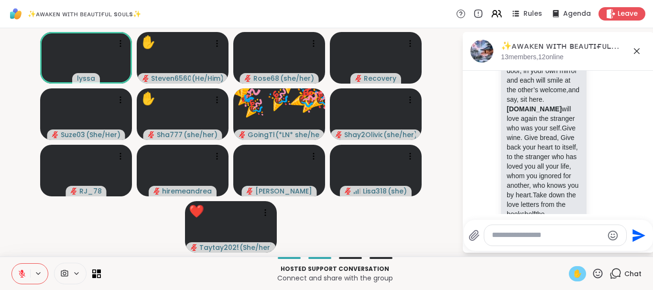
click at [580, 272] on span "✋" at bounding box center [578, 273] width 10 height 11
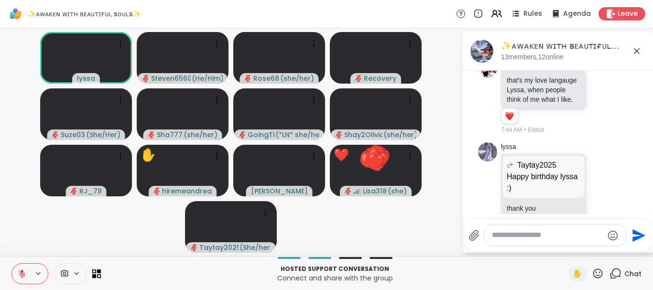
scroll to position [4645, 0]
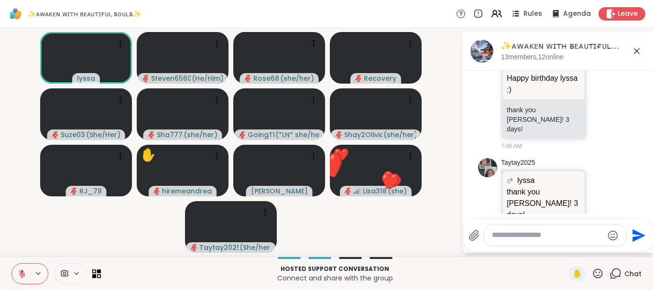
click at [22, 271] on icon at bounding box center [22, 272] width 3 height 4
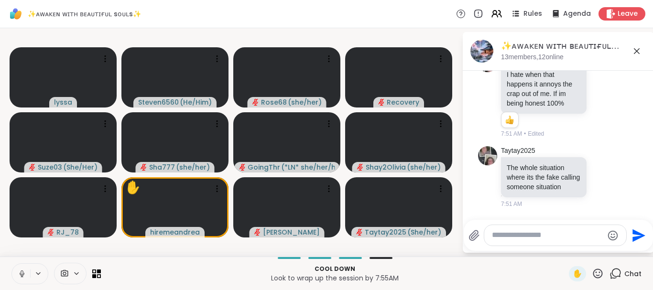
scroll to position [5226, 0]
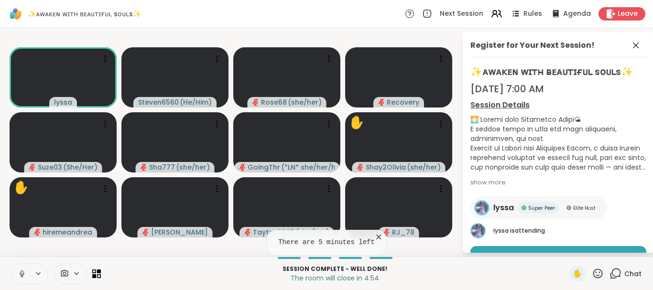
click at [375, 235] on icon at bounding box center [379, 237] width 10 height 10
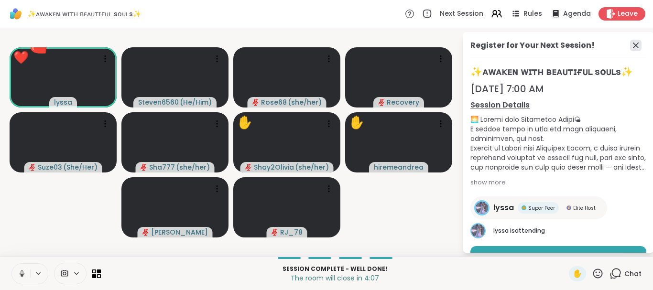
click at [636, 44] on icon at bounding box center [635, 45] width 11 height 11
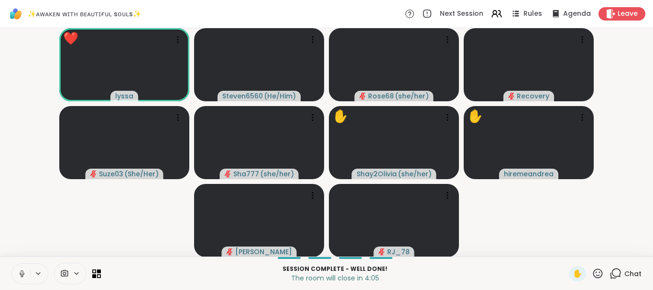
click at [633, 272] on span "Chat" at bounding box center [633, 274] width 17 height 10
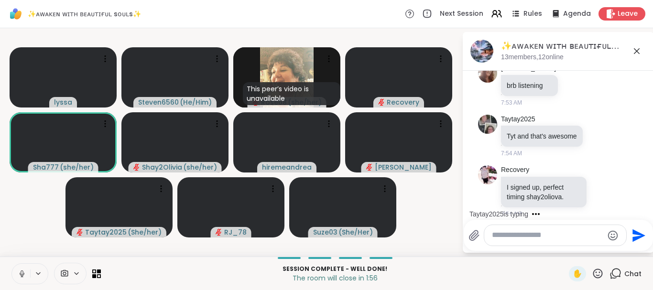
scroll to position [5752, 0]
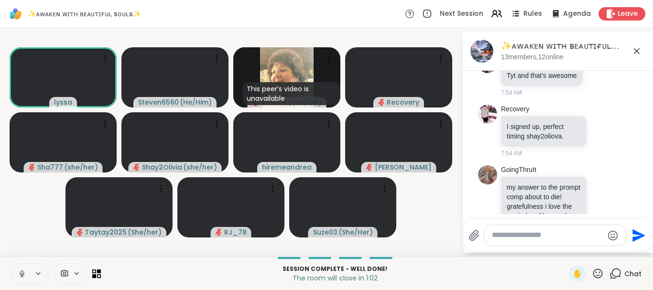
click at [600, 275] on icon at bounding box center [598, 274] width 12 height 12
click at [565, 244] on span "❤️" at bounding box center [570, 248] width 10 height 11
click at [597, 275] on icon at bounding box center [598, 274] width 12 height 12
click at [608, 248] on span "🌟" at bounding box center [612, 248] width 10 height 11
click at [597, 276] on icon at bounding box center [599, 274] width 10 height 10
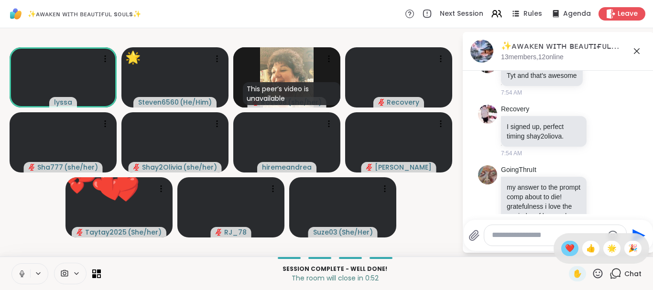
click at [566, 254] on span "❤️" at bounding box center [570, 248] width 10 height 11
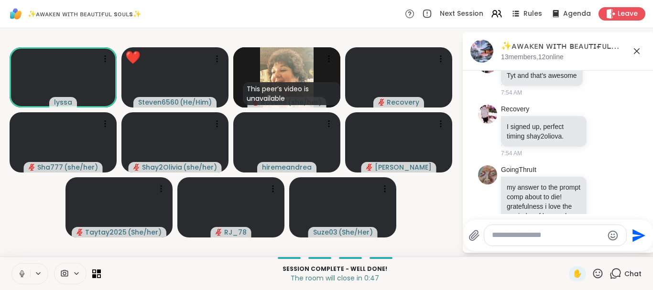
click at [596, 274] on icon at bounding box center [598, 274] width 12 height 12
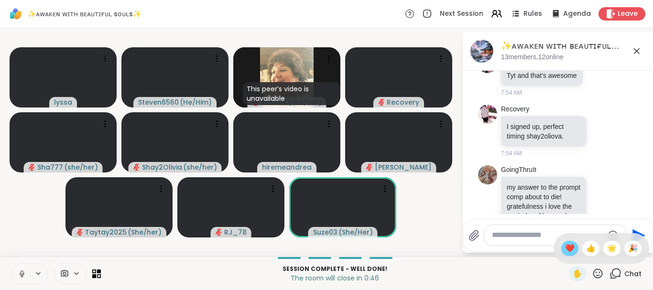
click at [566, 245] on span "❤️" at bounding box center [570, 248] width 10 height 11
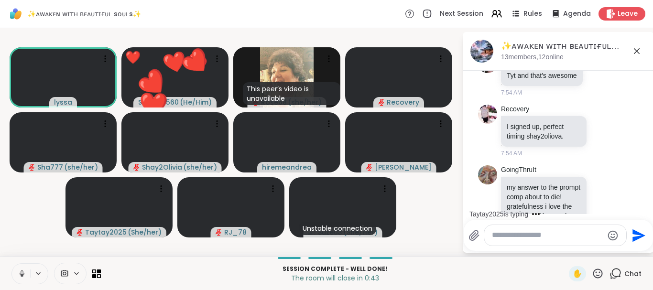
click at [597, 276] on icon at bounding box center [599, 274] width 10 height 10
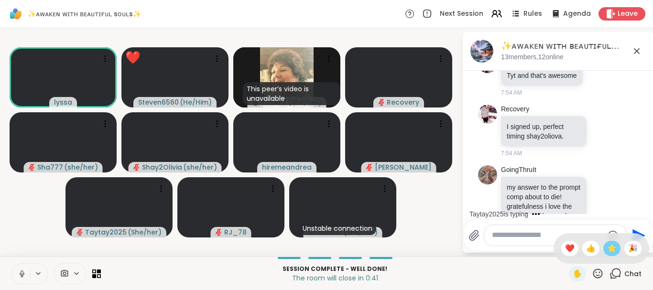
click at [611, 246] on span "🌟" at bounding box center [612, 248] width 10 height 11
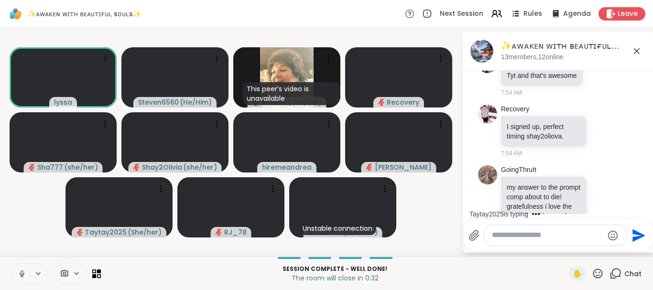
click at [598, 273] on icon at bounding box center [598, 274] width 12 height 12
click at [570, 244] on span "❤️" at bounding box center [570, 248] width 10 height 11
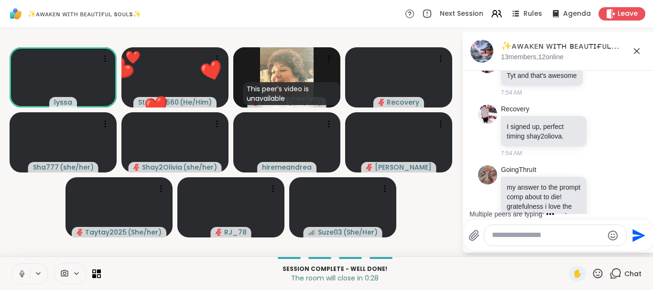
click at [593, 273] on icon at bounding box center [598, 274] width 12 height 12
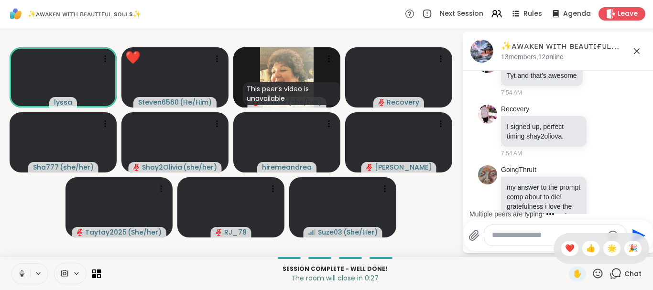
scroll to position [5822, 0]
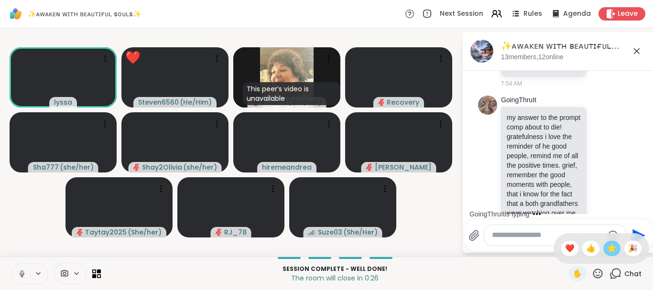
click at [609, 244] on span "🌟" at bounding box center [612, 248] width 10 height 11
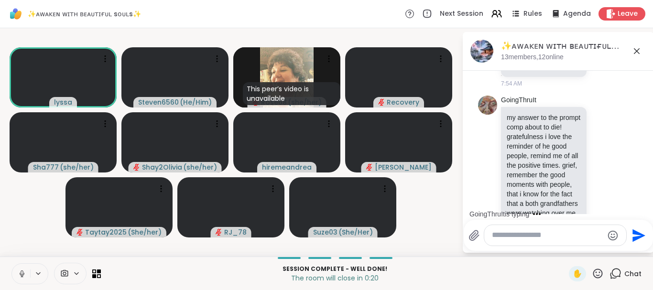
click at [595, 274] on icon at bounding box center [598, 274] width 12 height 12
click at [567, 249] on span "❤️" at bounding box center [570, 248] width 10 height 11
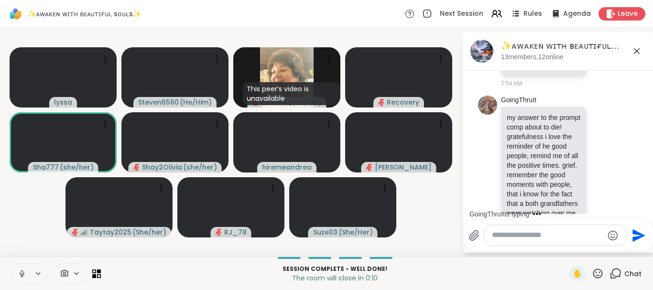
click at [598, 275] on icon at bounding box center [598, 274] width 12 height 12
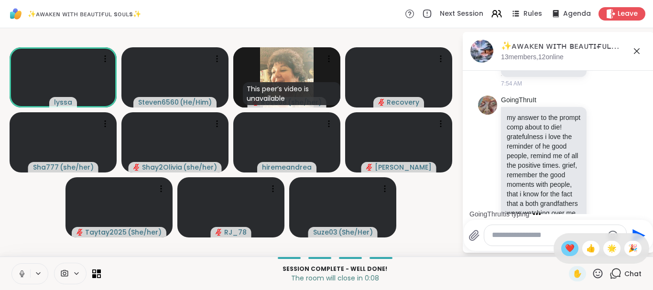
click at [567, 251] on span "❤️" at bounding box center [570, 248] width 10 height 11
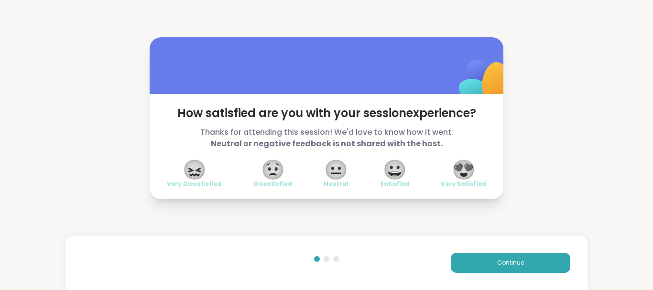
click at [465, 174] on span "😍" at bounding box center [464, 169] width 24 height 17
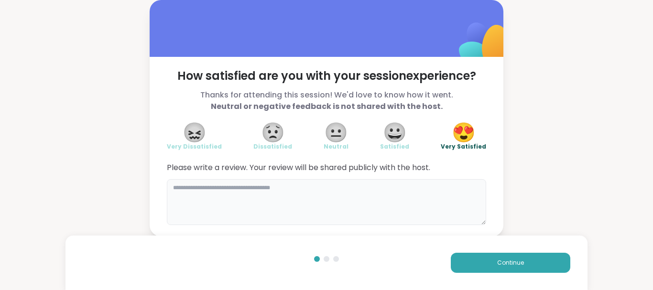
click at [353, 196] on textarea at bounding box center [327, 202] width 320 height 46
click at [15, 181] on div "How satisfied are you with your session experience? Thanks for attending this s…" at bounding box center [326, 118] width 653 height 237
click at [180, 190] on textarea at bounding box center [327, 202] width 320 height 46
click at [289, 189] on textarea "**********" at bounding box center [327, 202] width 320 height 46
click at [286, 191] on textarea "**********" at bounding box center [327, 202] width 320 height 46
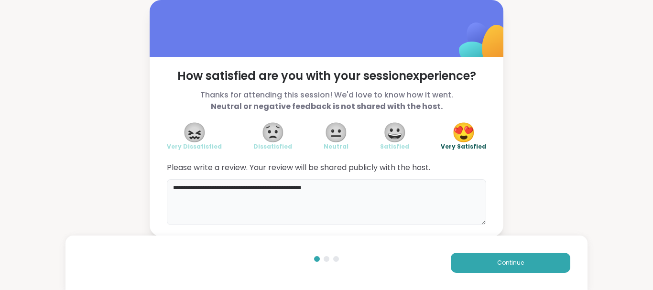
click at [291, 190] on textarea "**********" at bounding box center [327, 202] width 320 height 46
click at [318, 187] on textarea "**********" at bounding box center [327, 202] width 320 height 46
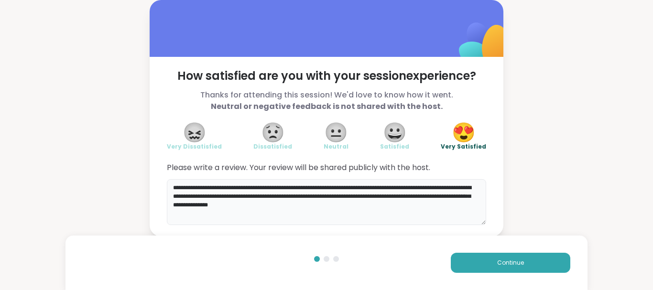
click at [207, 208] on textarea "**********" at bounding box center [327, 202] width 320 height 46
click at [330, 205] on textarea "**********" at bounding box center [327, 202] width 320 height 46
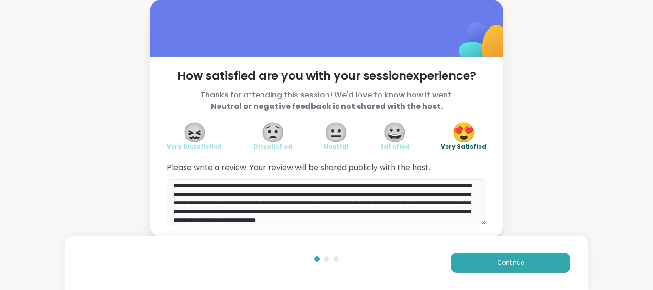
scroll to position [11, 0]
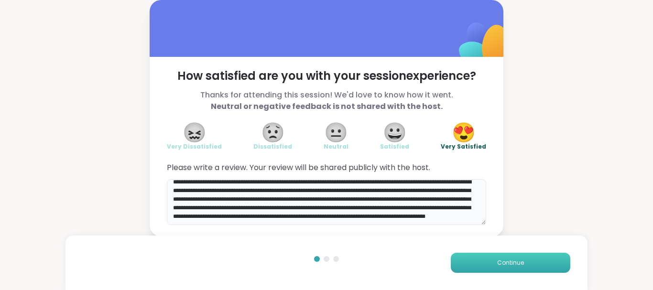
type textarea "**********"
click at [527, 261] on button "Continue" at bounding box center [511, 263] width 120 height 20
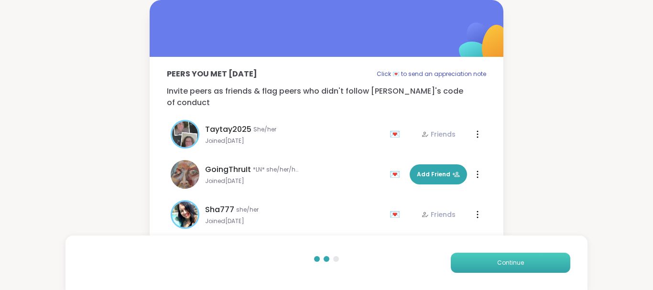
click at [518, 261] on span "Continue" at bounding box center [510, 263] width 27 height 9
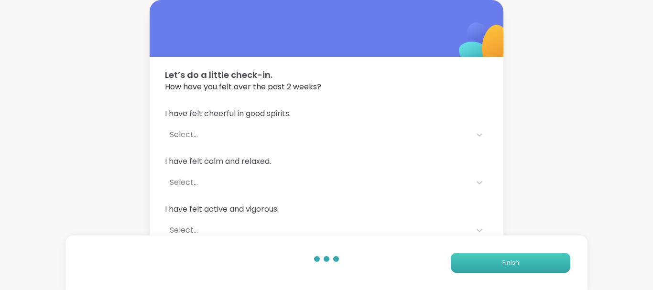
click at [518, 261] on span "Finish" at bounding box center [511, 263] width 17 height 9
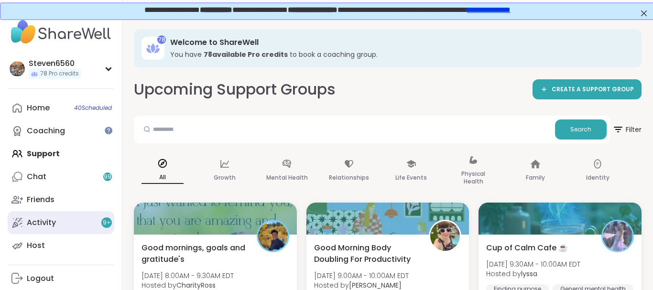
click at [46, 220] on div "Activity 9 +" at bounding box center [41, 223] width 29 height 11
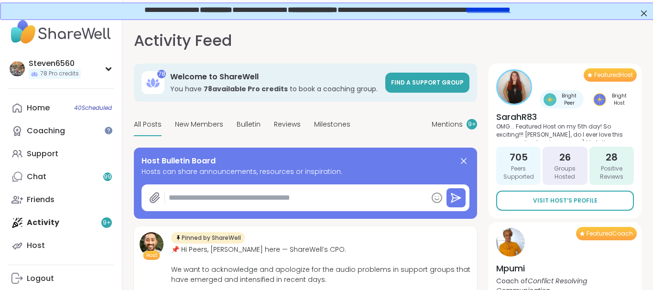
type textarea "*"
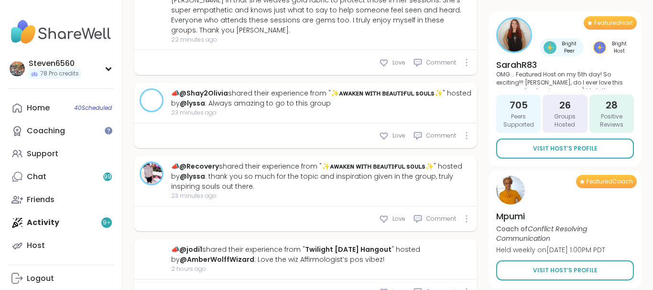
scroll to position [667, 0]
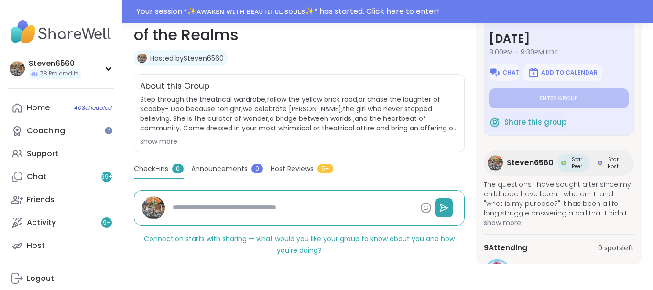
scroll to position [119, 0]
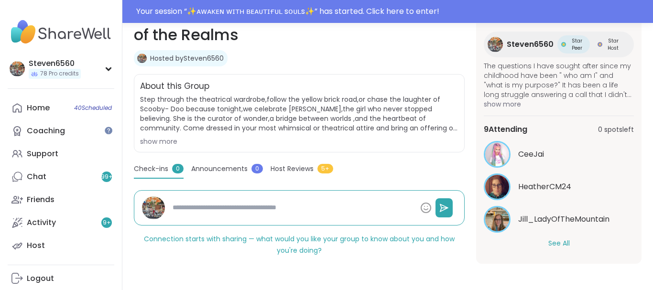
click at [563, 243] on button "See All" at bounding box center [560, 244] width 22 height 10
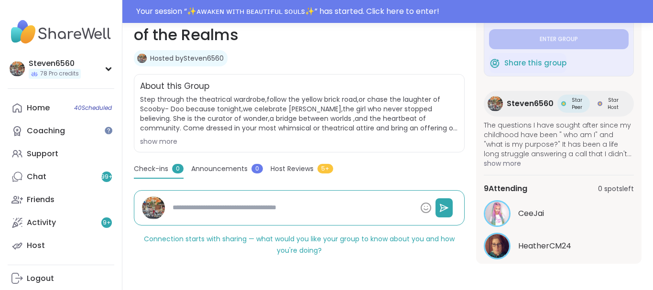
scroll to position [0, 0]
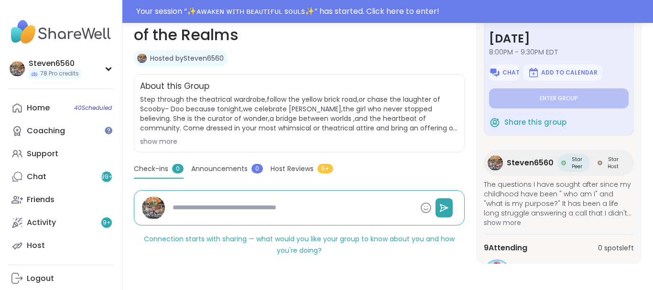
drag, startPoint x: 636, startPoint y: 40, endPoint x: 640, endPoint y: 37, distance: 5.2
click at [640, 37] on div "in 1 day Saturday, Sep 13 8:00PM - 9:30PM EDT Chat Add to Calendar Enter group …" at bounding box center [558, 126] width 165 height 276
click at [638, 28] on div "in 1 day Saturday, Sep 13 8:00PM - 9:30PM EDT Chat Add to Calendar Enter group …" at bounding box center [558, 126] width 165 height 276
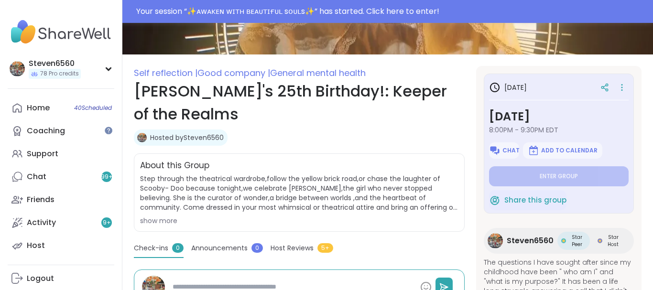
scroll to position [84, 0]
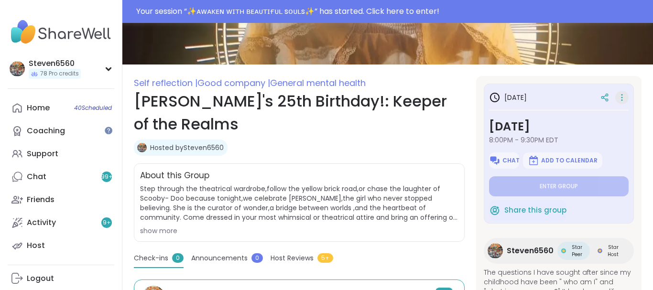
click at [621, 95] on icon at bounding box center [622, 97] width 10 height 13
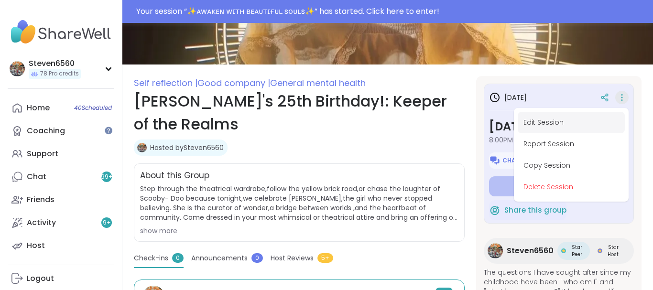
click at [559, 120] on button "Edit Session" at bounding box center [571, 123] width 107 height 22
type textarea "*"
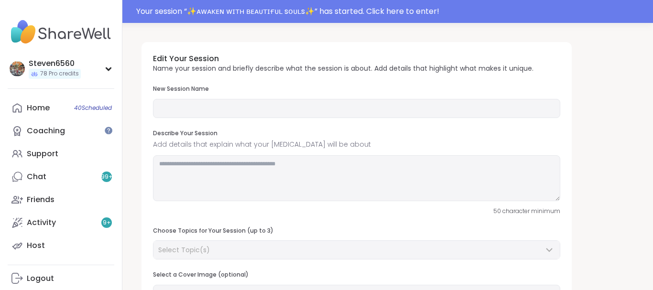
type input "**********"
type textarea "**********"
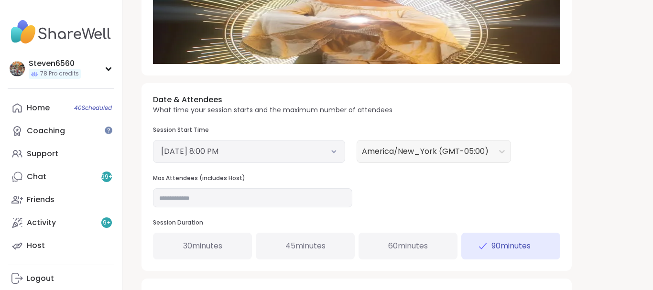
scroll to position [302, 0]
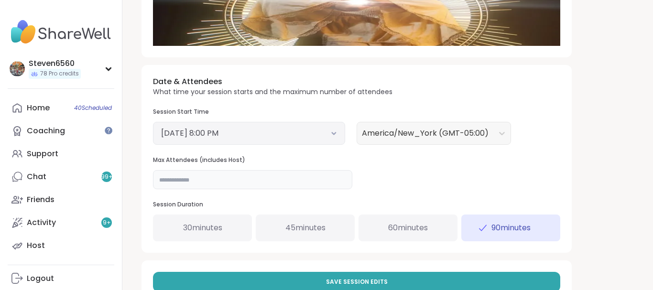
click at [173, 178] on input "**" at bounding box center [252, 179] width 199 height 19
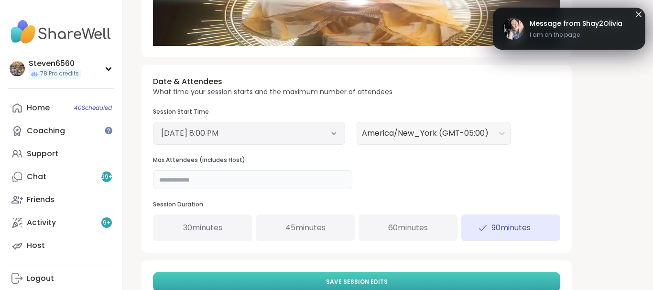
type input "**"
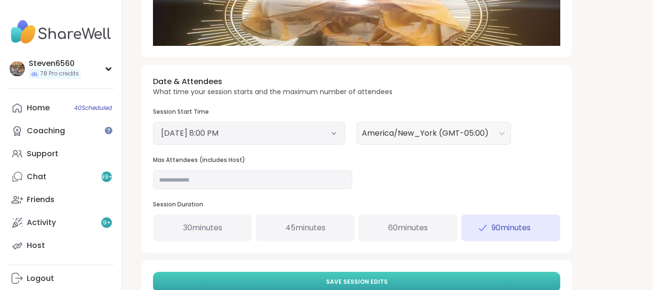
click at [362, 277] on button "Save Session Edits" at bounding box center [357, 282] width 408 height 20
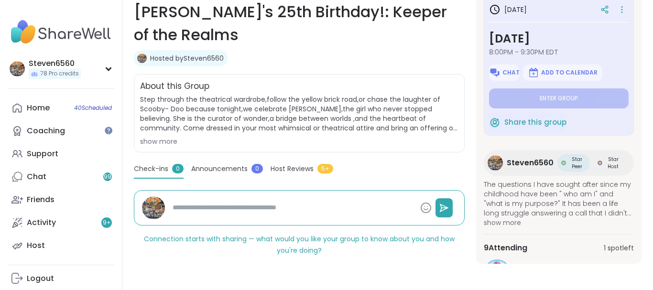
scroll to position [119, 0]
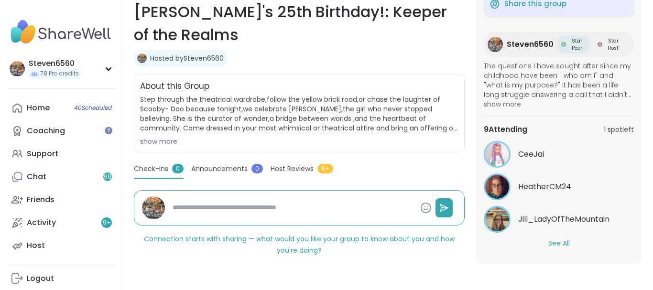
click at [559, 246] on button "See All" at bounding box center [560, 244] width 22 height 10
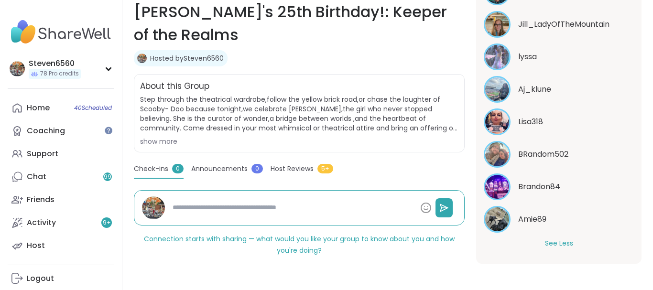
scroll to position [60, 0]
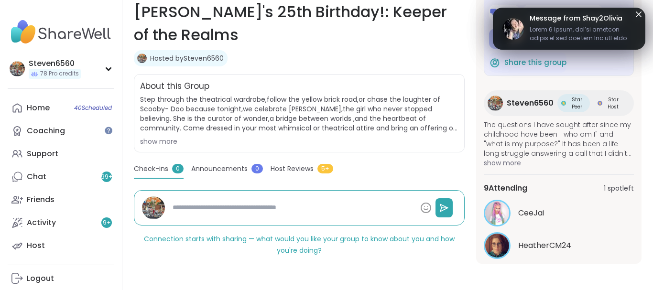
click at [583, 34] on span at bounding box center [583, 34] width 106 height 19
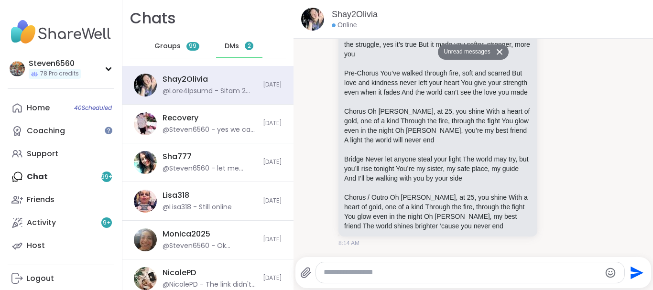
click at [651, 39] on div "Shay2Olivia Online Unread messages 8/4/2025, 9:57 PM Shay2Olivia I might have t…" at bounding box center [474, 145] width 360 height 290
click at [617, 60] on div "Shay2Olivia Verse 1 Lyssa, you’ve carried weight no one can see Yet you walk wi…" at bounding box center [474, 59] width 316 height 386
click at [471, 52] on button "Unread messages" at bounding box center [465, 51] width 55 height 15
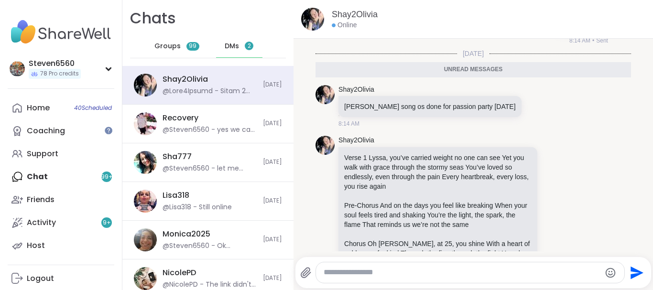
click at [653, 279] on div "Shay2Olivia Online 8/4/2025, 9:57 PM Shay2Olivia I might have to skip your sess…" at bounding box center [474, 145] width 360 height 290
drag, startPoint x: 653, startPoint y: 279, endPoint x: 650, endPoint y: 253, distance: 26.0
click at [650, 253] on div "Shay2Olivia Online 8/4/2025, 9:57 PM Shay2Olivia I might have to skip your sess…" at bounding box center [474, 145] width 360 height 290
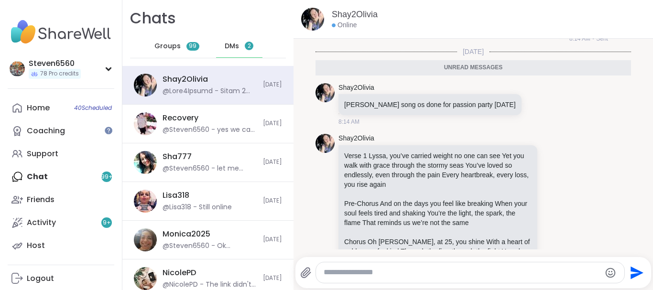
click at [231, 47] on span "DMs" at bounding box center [232, 47] width 14 height 10
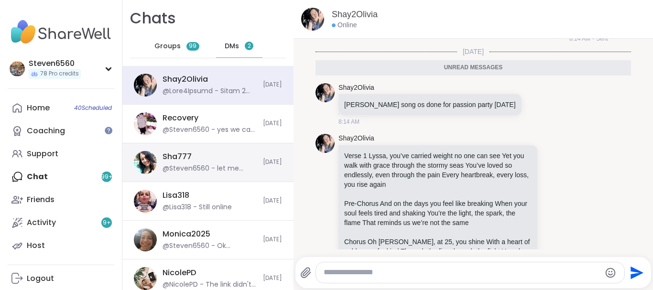
click at [190, 166] on div "@Steven6560 - let me know" at bounding box center [210, 169] width 95 height 10
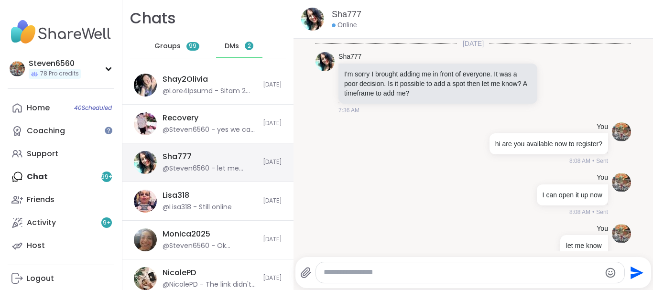
scroll to position [20, 0]
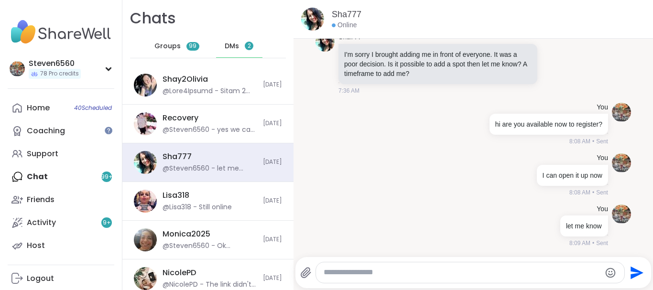
click at [240, 45] on div "DMs 2" at bounding box center [239, 46] width 47 height 23
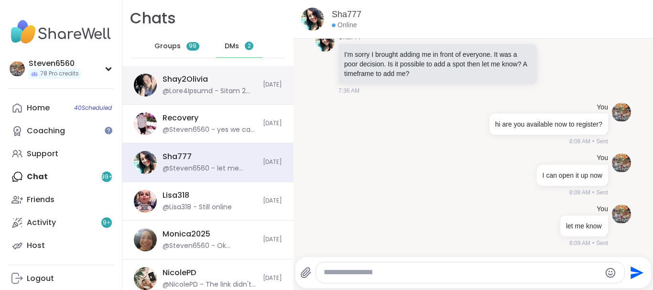
click at [200, 90] on div at bounding box center [210, 92] width 95 height 10
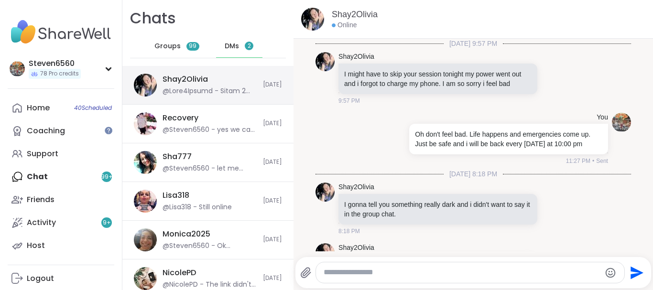
scroll to position [4253, 0]
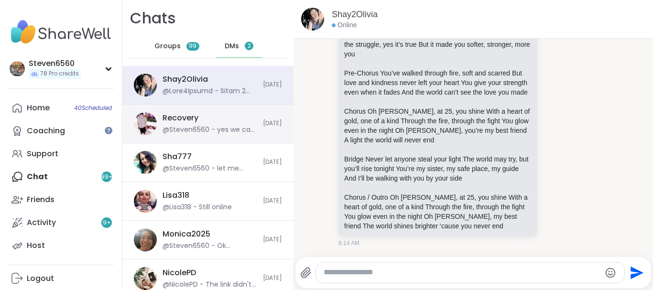
click at [189, 124] on div "Recovery @Steven6560 - yes we can do a skit.That would be fun" at bounding box center [210, 124] width 95 height 22
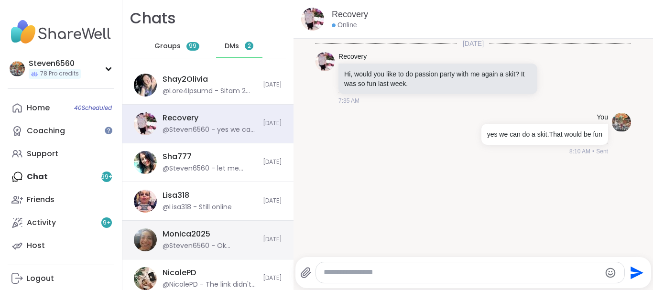
click at [170, 243] on div "@Steven6560 - Ok [PERSON_NAME] let me know when you are online and I will open …" at bounding box center [210, 247] width 95 height 10
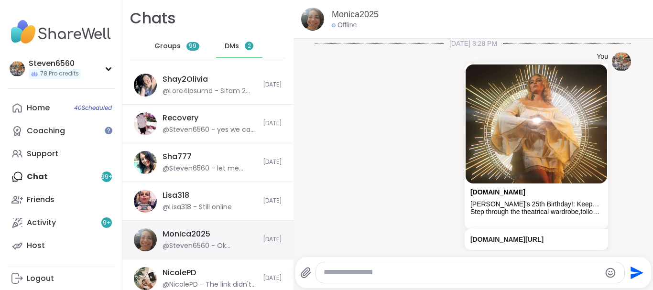
scroll to position [214, 0]
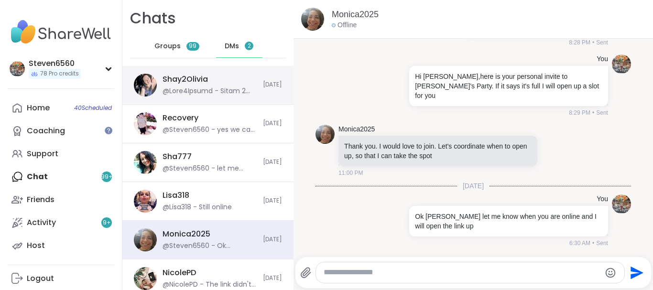
click at [214, 88] on div at bounding box center [210, 92] width 95 height 10
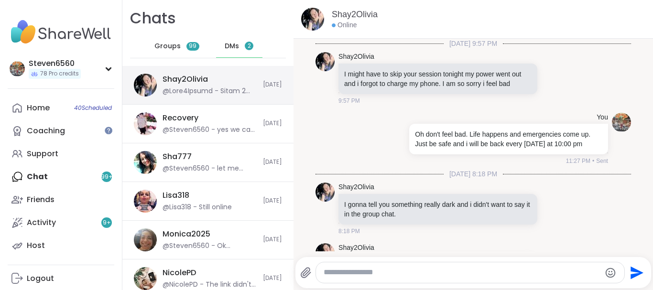
scroll to position [4253, 0]
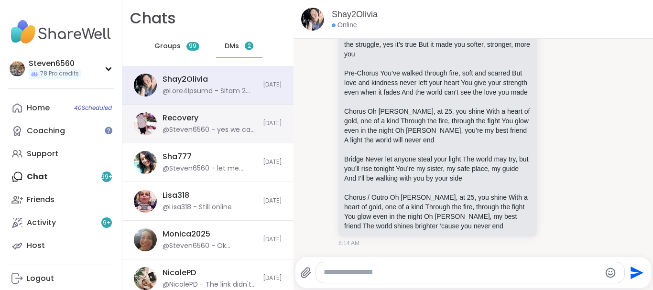
click at [196, 120] on div "Recovery" at bounding box center [181, 118] width 36 height 11
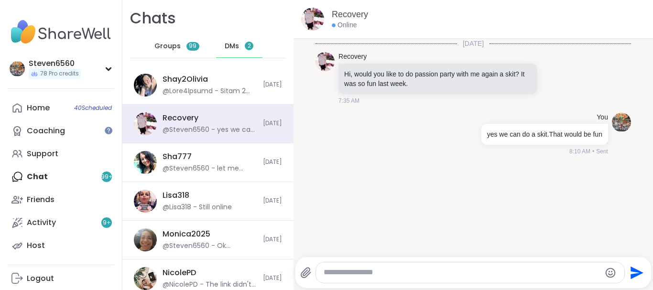
click at [224, 51] on div "DMs 2" at bounding box center [239, 46] width 47 height 23
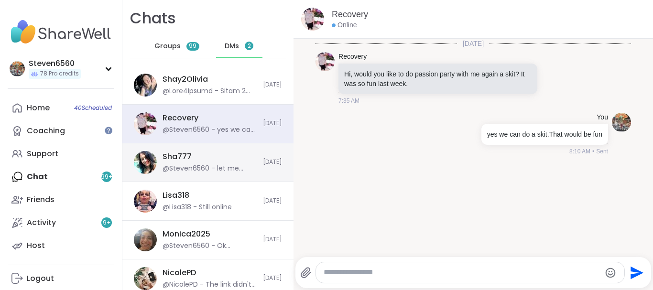
click at [193, 157] on div "Sha777 @Steven6560 - let me know" at bounding box center [210, 163] width 95 height 22
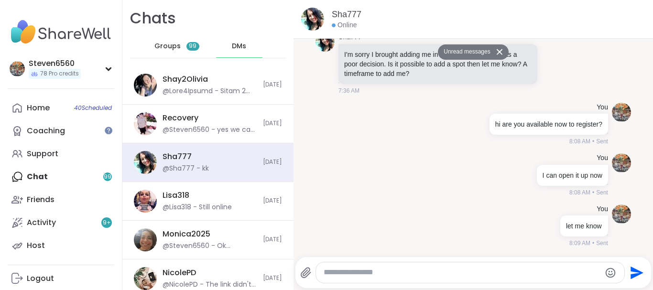
scroll to position [419, 0]
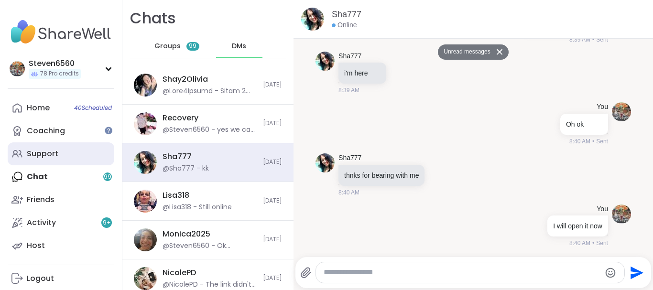
click at [56, 152] on div "Support" at bounding box center [43, 154] width 32 height 11
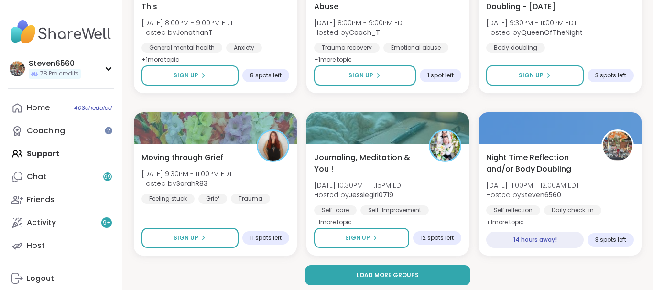
scroll to position [1884, 0]
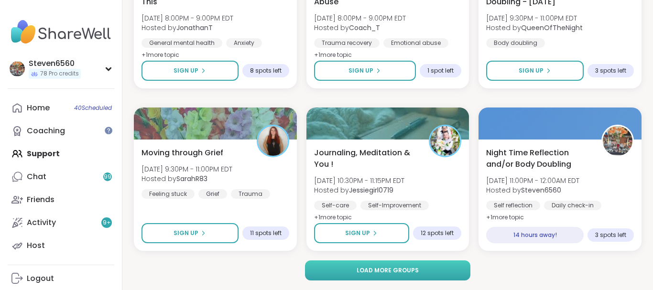
click at [404, 268] on span "Load more groups" at bounding box center [388, 270] width 62 height 9
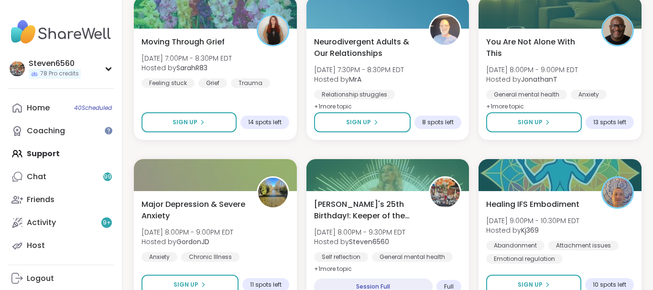
scroll to position [3461, 0]
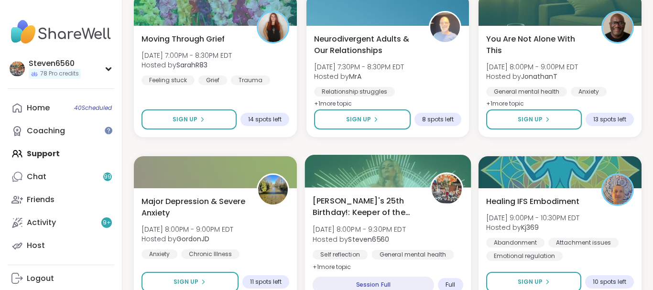
click at [392, 234] on span "Sat, Sep 13 | 8:00PM - 9:30PM EDT" at bounding box center [359, 230] width 93 height 10
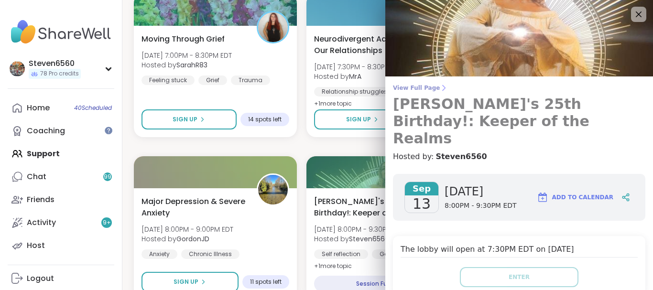
click at [440, 87] on icon at bounding box center [444, 88] width 8 height 8
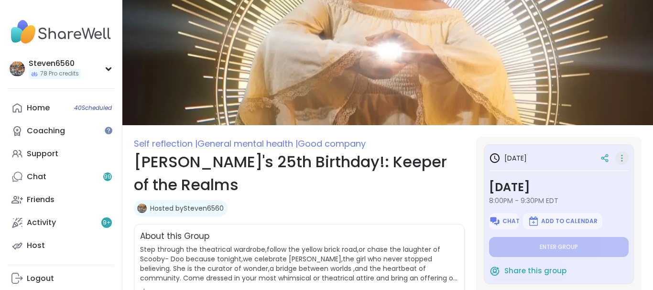
click at [620, 159] on icon at bounding box center [622, 158] width 10 height 13
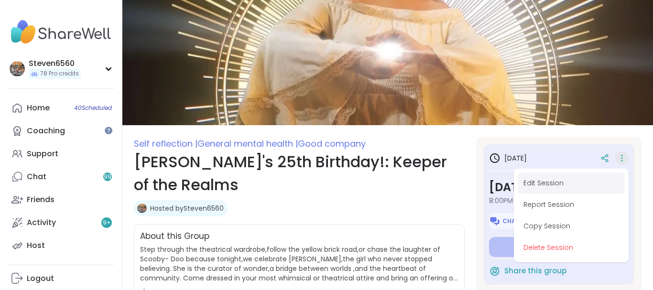
click at [560, 183] on button "Edit Session" at bounding box center [571, 184] width 107 height 22
type textarea "*"
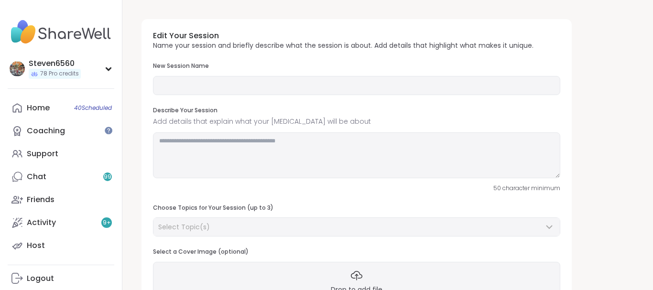
type input "**********"
type textarea "**********"
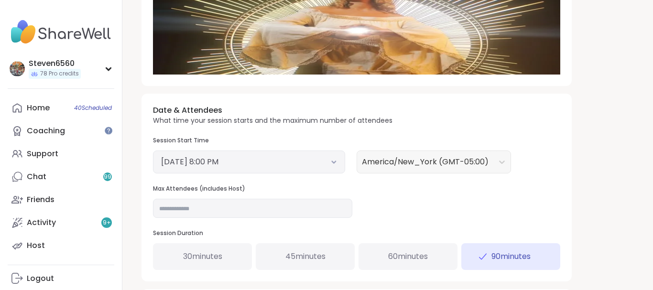
scroll to position [276, 0]
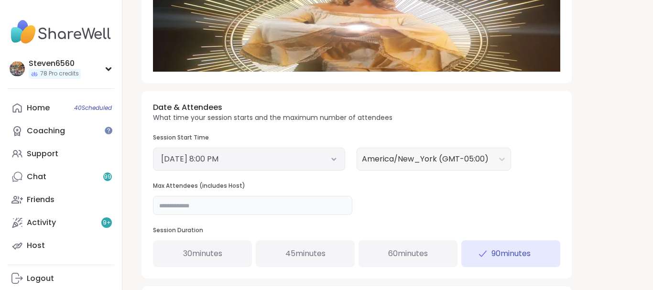
click at [169, 204] on input "**" at bounding box center [252, 205] width 199 height 19
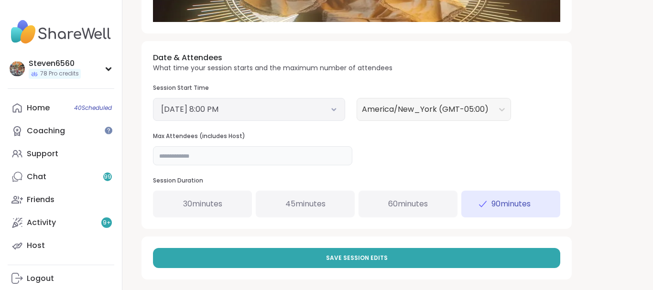
scroll to position [333, 0]
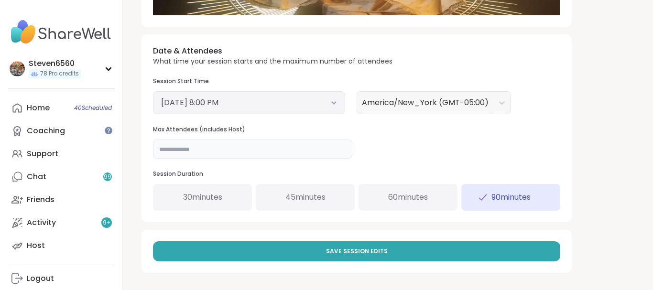
drag, startPoint x: 649, startPoint y: 287, endPoint x: 463, endPoint y: 248, distance: 189.6
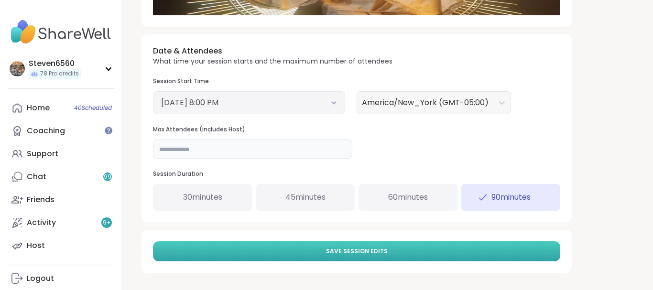
type input "**"
click at [449, 251] on button "Save Session Edits" at bounding box center [357, 252] width 408 height 20
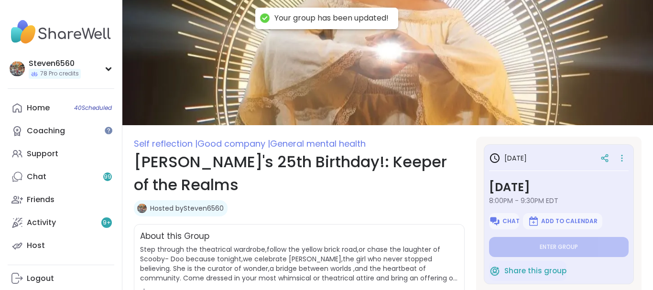
drag, startPoint x: 649, startPoint y: 0, endPoint x: 558, endPoint y: 71, distance: 115.2
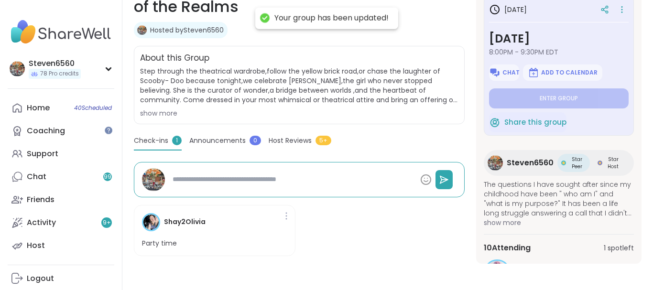
scroll to position [179, 0]
drag, startPoint x: 649, startPoint y: 287, endPoint x: 558, endPoint y: 247, distance: 99.6
type textarea "*"
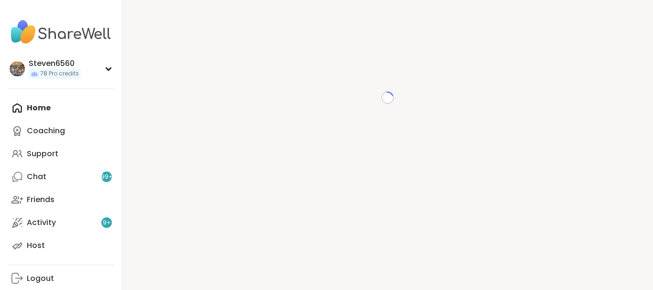
click at [43, 174] on div "Chat 99 +" at bounding box center [37, 177] width 20 height 11
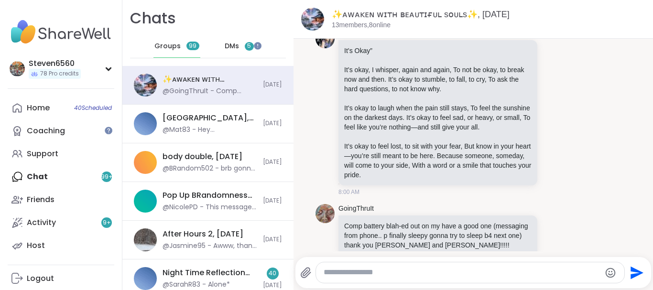
click at [238, 44] on span "DMs" at bounding box center [232, 47] width 14 height 10
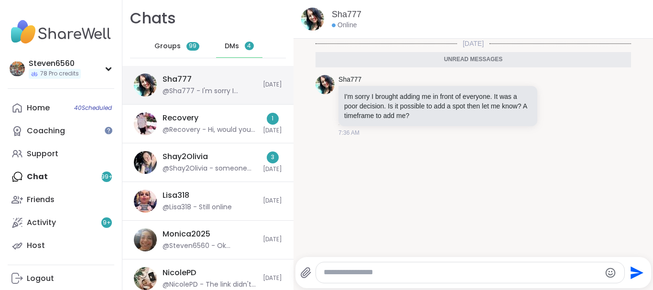
click at [221, 92] on div "@Sha777 - I'm sorry I brought adding me in front of everyone. It was a poor dec…" at bounding box center [210, 92] width 95 height 10
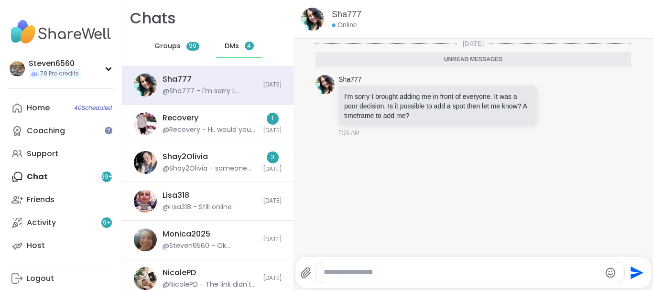
click at [329, 273] on textarea "Type your message" at bounding box center [462, 273] width 277 height 10
type textarea "**********"
click at [636, 271] on icon "Send" at bounding box center [637, 272] width 13 height 13
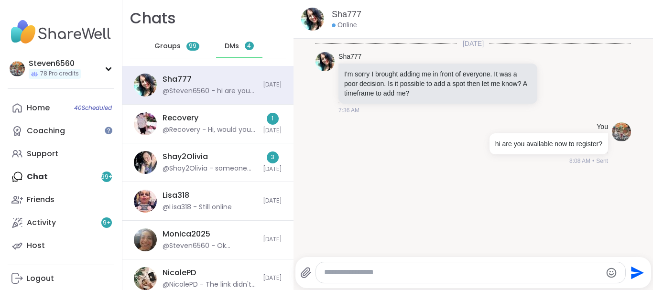
click at [458, 265] on div at bounding box center [470, 273] width 309 height 21
click at [438, 268] on textarea "Type your message" at bounding box center [462, 273] width 277 height 10
click at [392, 273] on textarea "**********" at bounding box center [462, 273] width 277 height 10
type textarea "**********"
click at [637, 267] on icon "Send" at bounding box center [636, 272] width 15 height 15
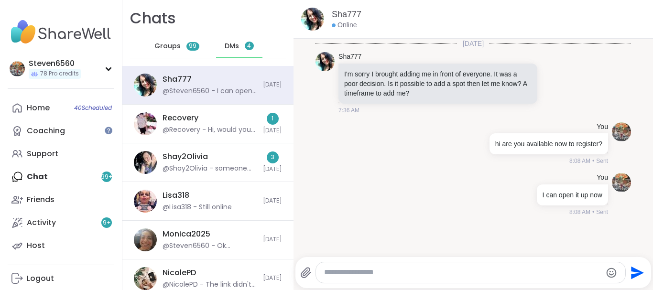
click at [390, 276] on textarea "Type your message" at bounding box center [462, 273] width 277 height 10
type textarea "**********"
click at [638, 276] on icon "Send" at bounding box center [637, 272] width 13 height 13
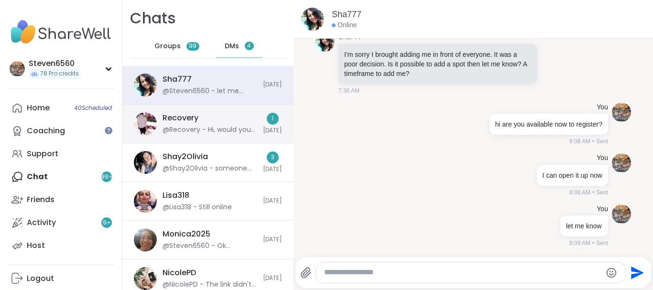
click at [232, 121] on div "Recovery @Recovery - Hi, would you like to do passion party with me again a ski…" at bounding box center [210, 124] width 95 height 22
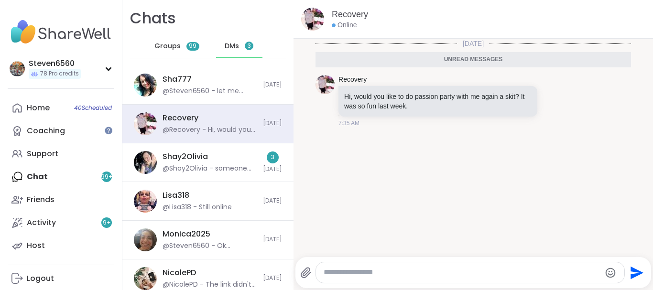
click at [348, 274] on textarea "Type your message" at bounding box center [462, 273] width 277 height 10
type textarea "**********"
click at [638, 276] on icon "Send" at bounding box center [637, 272] width 13 height 13
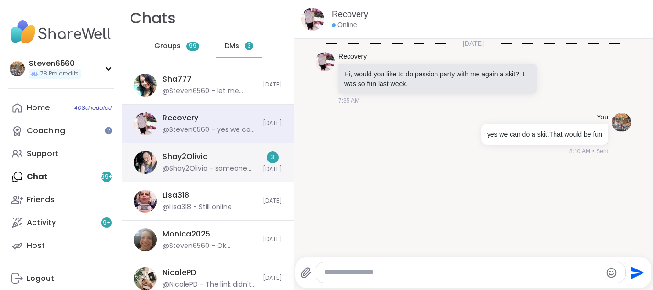
click at [242, 170] on div "@Shay2Olivia - someone took the spot you open up" at bounding box center [210, 169] width 95 height 10
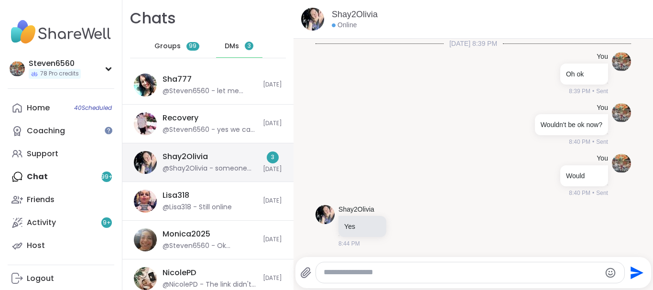
scroll to position [3552, 0]
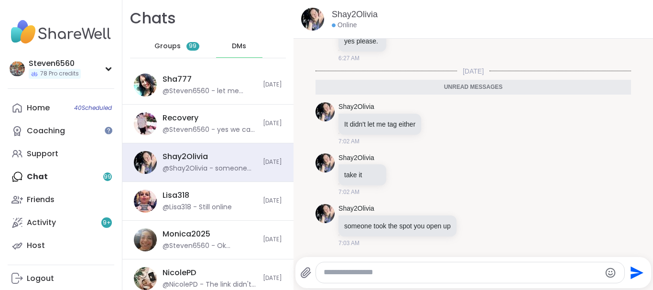
click at [357, 275] on textarea "Type your message" at bounding box center [462, 273] width 277 height 10
type textarea "**********"
click at [639, 274] on icon "Send" at bounding box center [637, 272] width 13 height 13
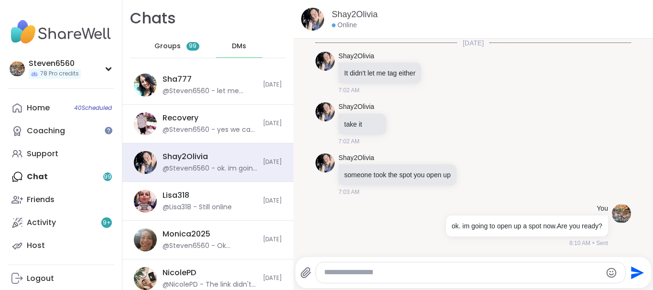
scroll to position [3580, 0]
click at [633, 273] on icon "Send" at bounding box center [636, 272] width 15 height 15
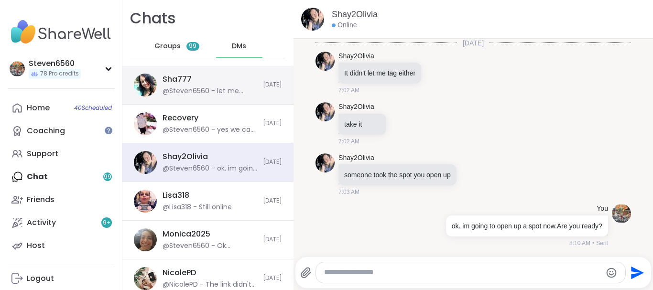
click at [227, 85] on div "Sha777 @Steven6560 - let me know" at bounding box center [210, 85] width 95 height 22
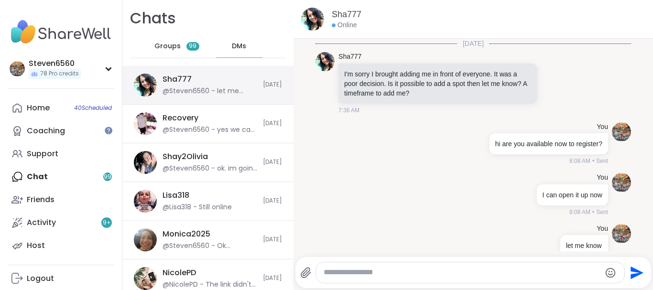
scroll to position [20, 0]
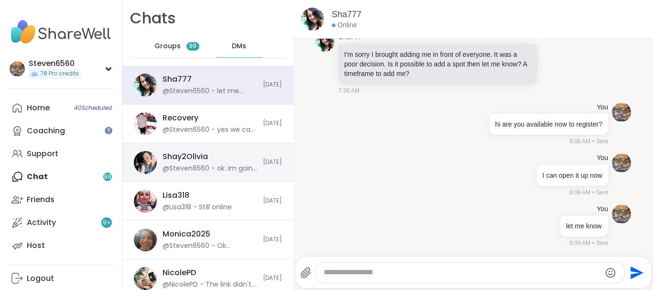
click at [221, 157] on div "Shay2Olivia @Steven6560 - ok. im going to open up a spot now.Are you ready?" at bounding box center [210, 163] width 95 height 22
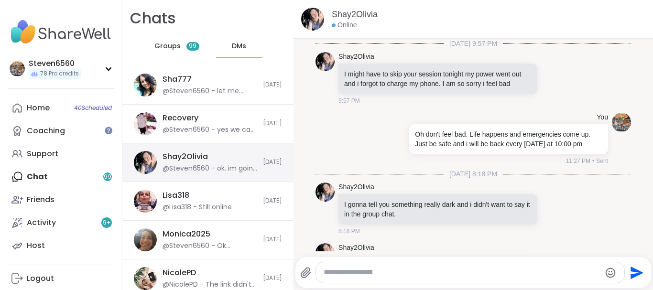
scroll to position [3571, 0]
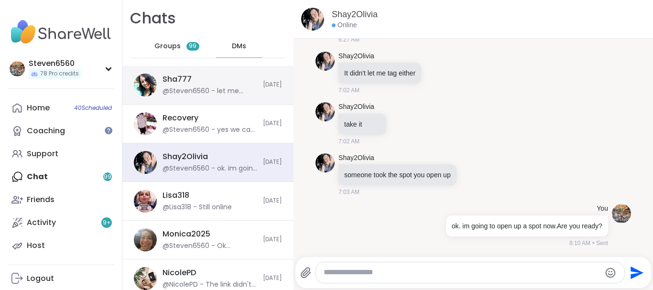
click at [209, 86] on div "Sha777 @Steven6560 - let me know" at bounding box center [210, 85] width 95 height 22
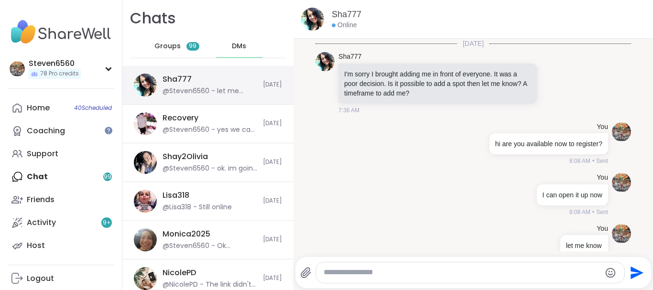
scroll to position [20, 0]
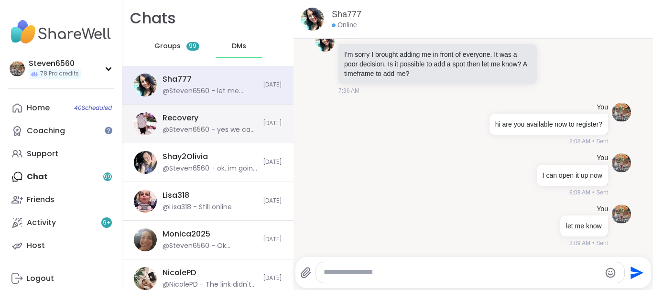
click at [187, 127] on div "@Steven6560 - yes we can do a skit.That would be fun" at bounding box center [210, 130] width 95 height 10
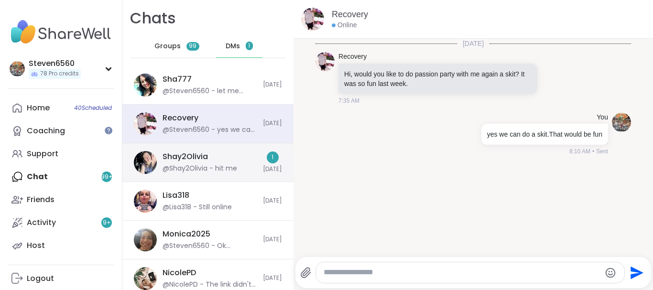
click at [176, 160] on div "Shay2Olivia" at bounding box center [185, 157] width 45 height 11
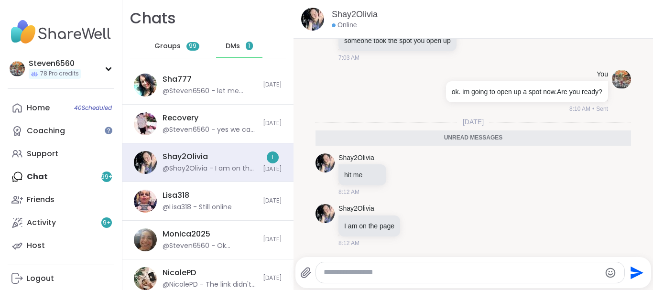
scroll to position [3682, 0]
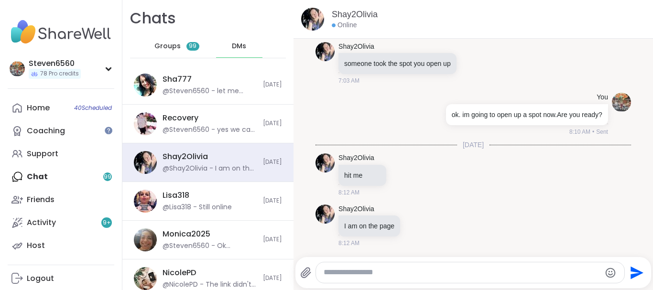
click at [370, 271] on textarea "Type your message" at bounding box center [462, 273] width 277 height 10
type textarea "*****"
click at [634, 267] on icon "Send" at bounding box center [636, 272] width 15 height 15
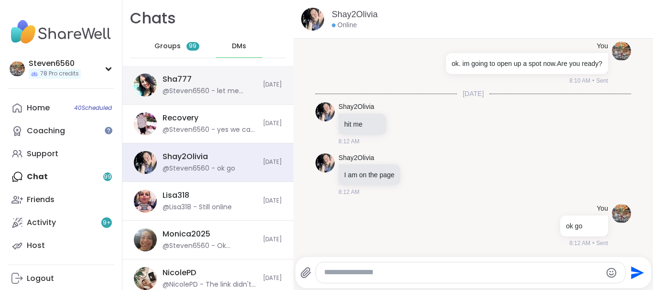
click at [190, 80] on div "Sha777 @Steven6560 - let me know" at bounding box center [210, 85] width 95 height 22
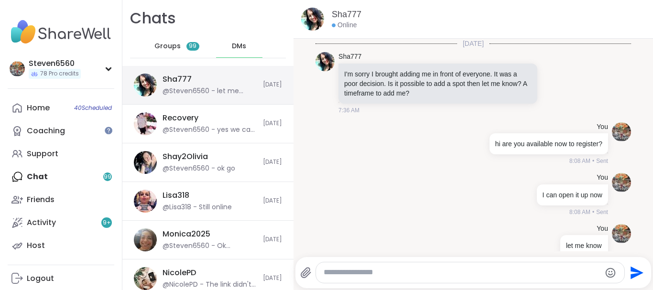
scroll to position [20, 0]
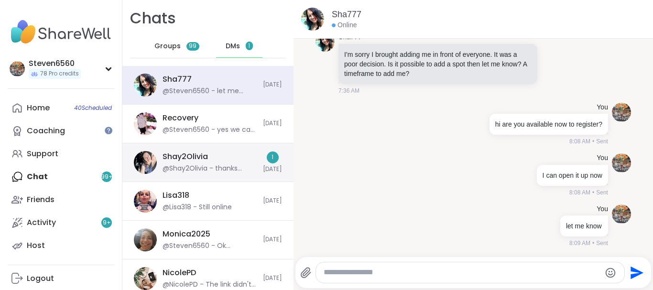
click at [219, 159] on div "Shay2Olivia @Shay2Olivia - thanks Steven your amazing" at bounding box center [210, 163] width 95 height 22
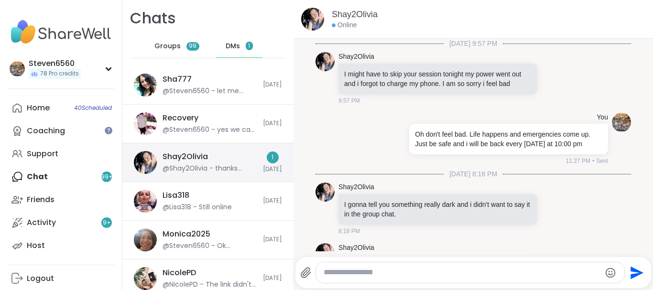
scroll to position [3807, 0]
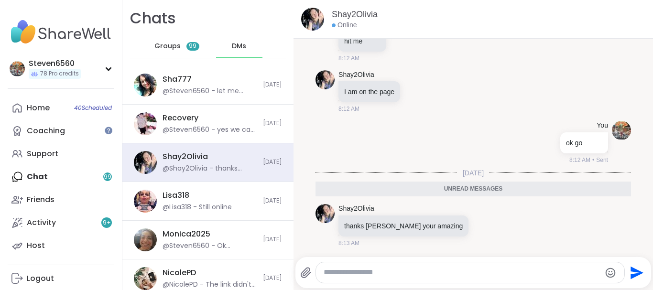
click at [347, 279] on div at bounding box center [470, 273] width 309 height 21
click at [346, 272] on textarea "Type your message" at bounding box center [462, 273] width 277 height 10
type textarea "**********"
click at [634, 265] on button "Send" at bounding box center [637, 273] width 22 height 22
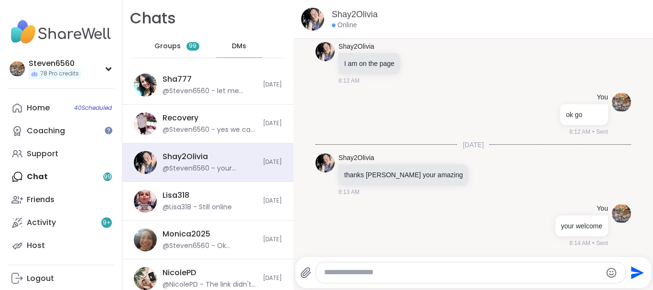
scroll to position [3835, 0]
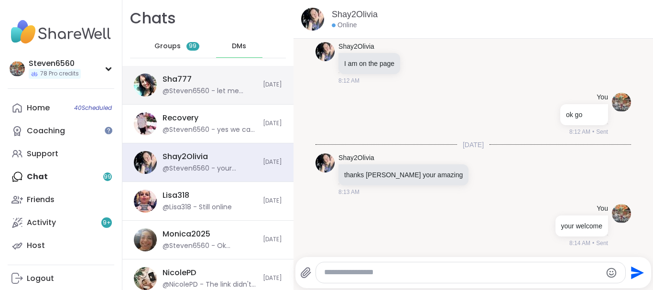
click at [193, 88] on div "@Steven6560 - let me know" at bounding box center [210, 92] width 95 height 10
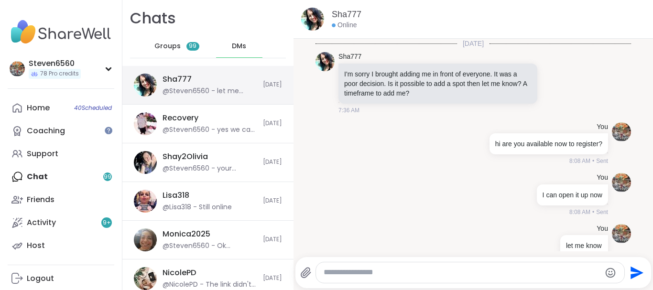
scroll to position [20, 0]
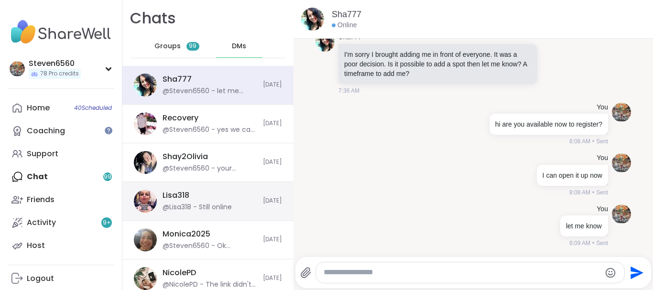
click at [205, 207] on div "@Lisa318 - Still online" at bounding box center [197, 208] width 69 height 10
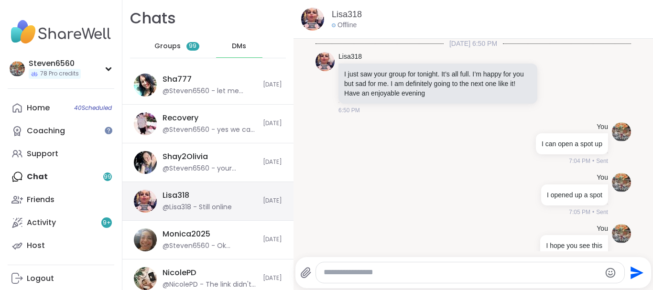
scroll to position [826, 0]
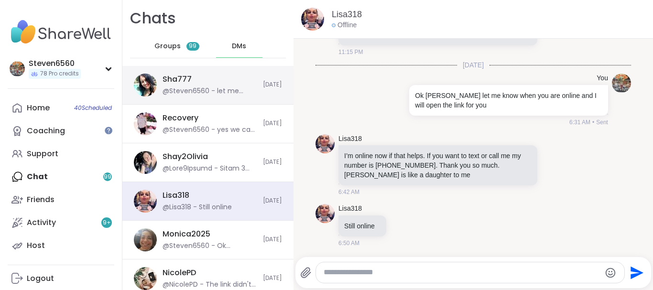
click at [226, 85] on div "Sha777 @Steven6560 - let me know" at bounding box center [210, 85] width 95 height 22
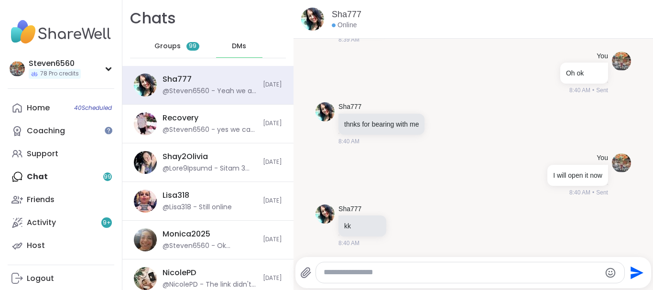
scroll to position [642, 0]
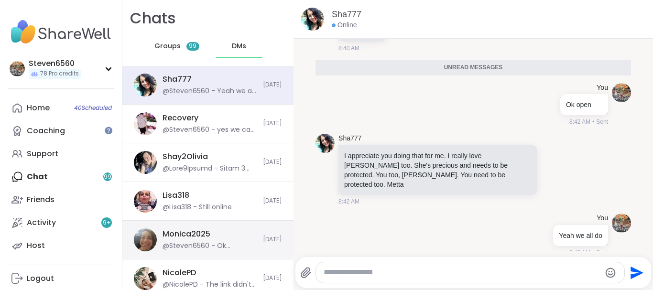
click at [209, 231] on div "Monica2025" at bounding box center [187, 234] width 48 height 11
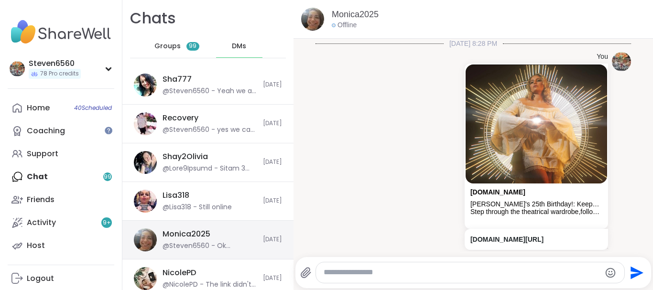
scroll to position [214, 0]
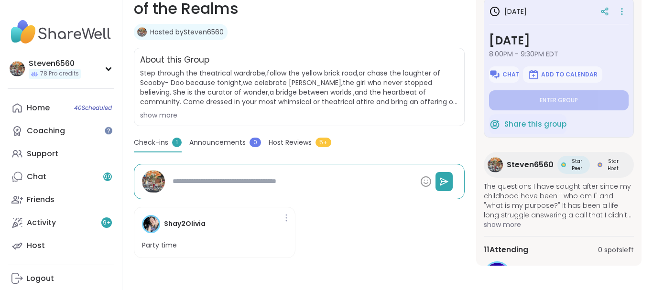
scroll to position [179, 0]
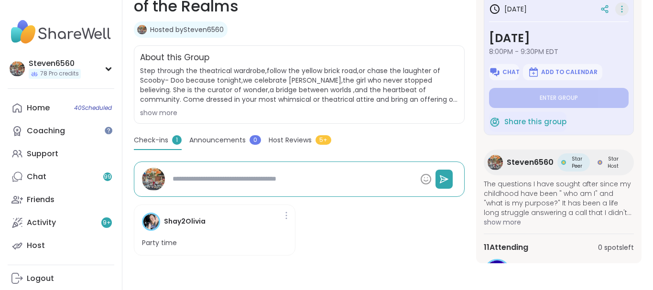
click at [619, 7] on icon at bounding box center [622, 8] width 10 height 13
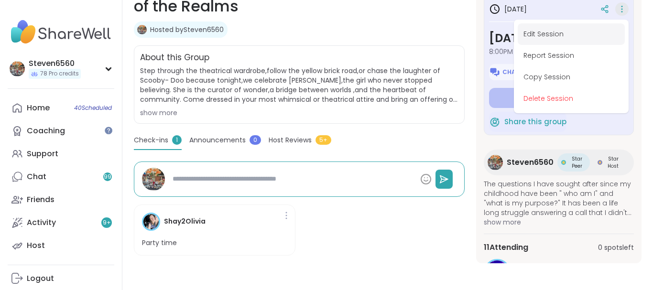
click at [574, 30] on button "Edit Session" at bounding box center [571, 34] width 107 height 22
type textarea "*"
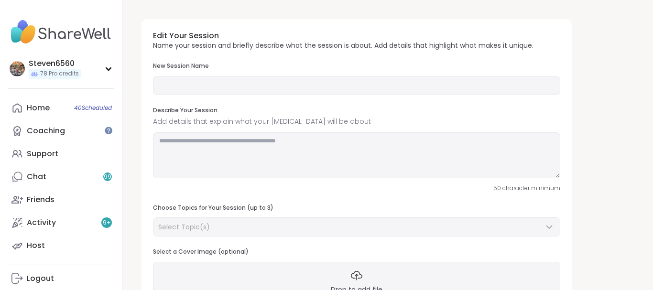
type input "**********"
type textarea "**********"
type input "**"
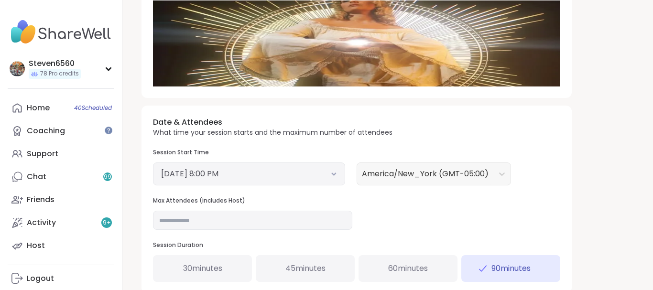
scroll to position [276, 0]
